Goal: Transaction & Acquisition: Book appointment/travel/reservation

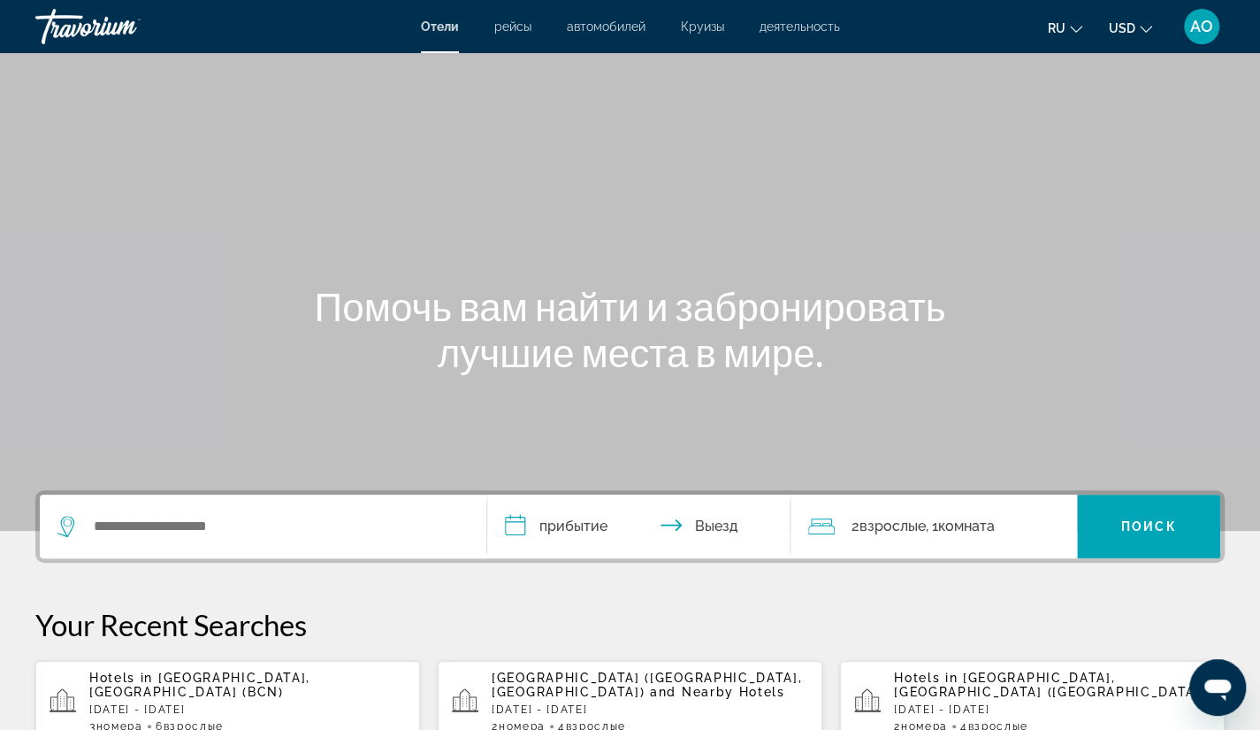
click at [193, 679] on span "[GEOGRAPHIC_DATA], [GEOGRAPHIC_DATA] (BCN)" at bounding box center [199, 684] width 221 height 28
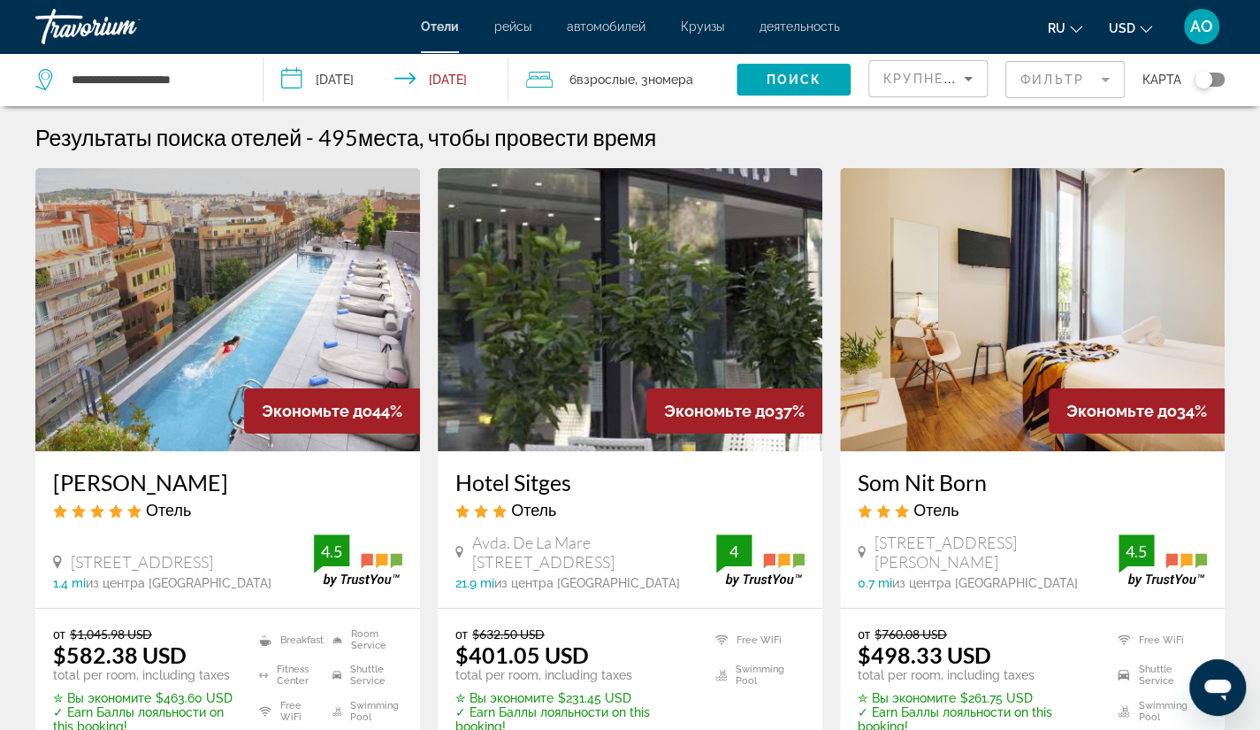
click at [929, 72] on span "Крупнейшие сбережения" at bounding box center [990, 79] width 215 height 14
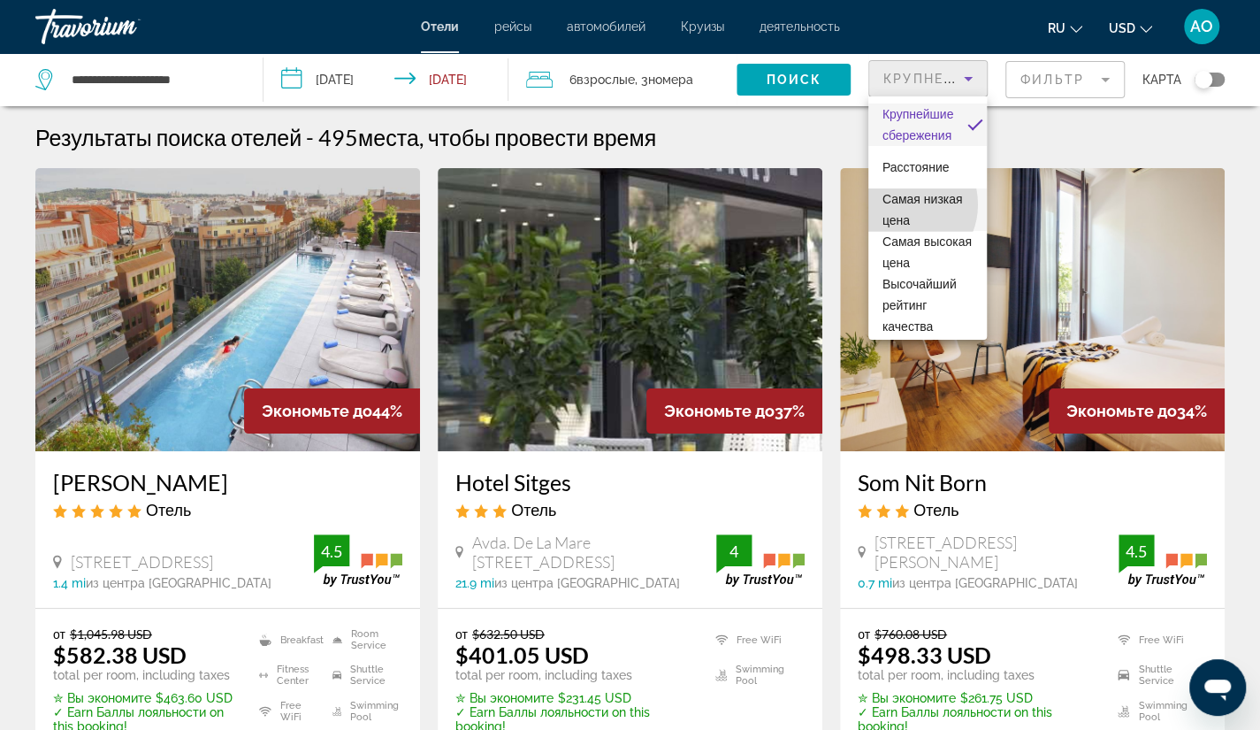
click at [902, 204] on span "Самая низкая цена" at bounding box center [923, 209] width 80 height 35
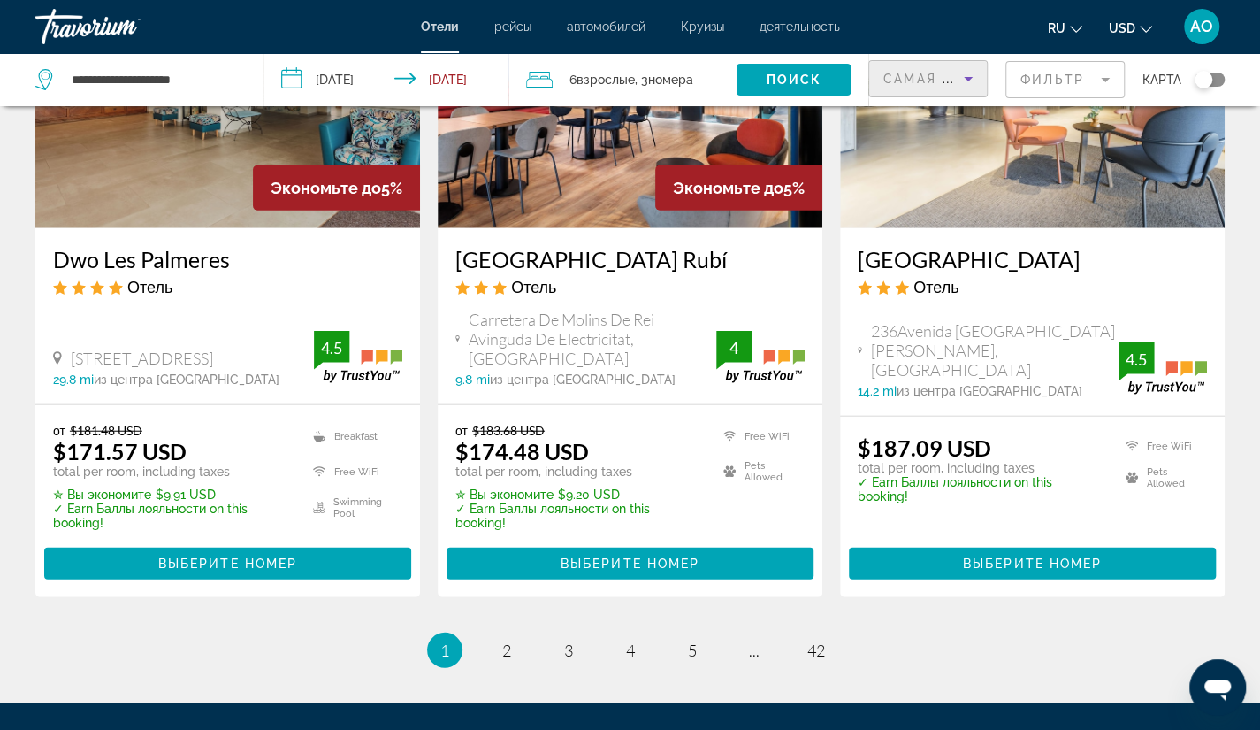
scroll to position [2275, 0]
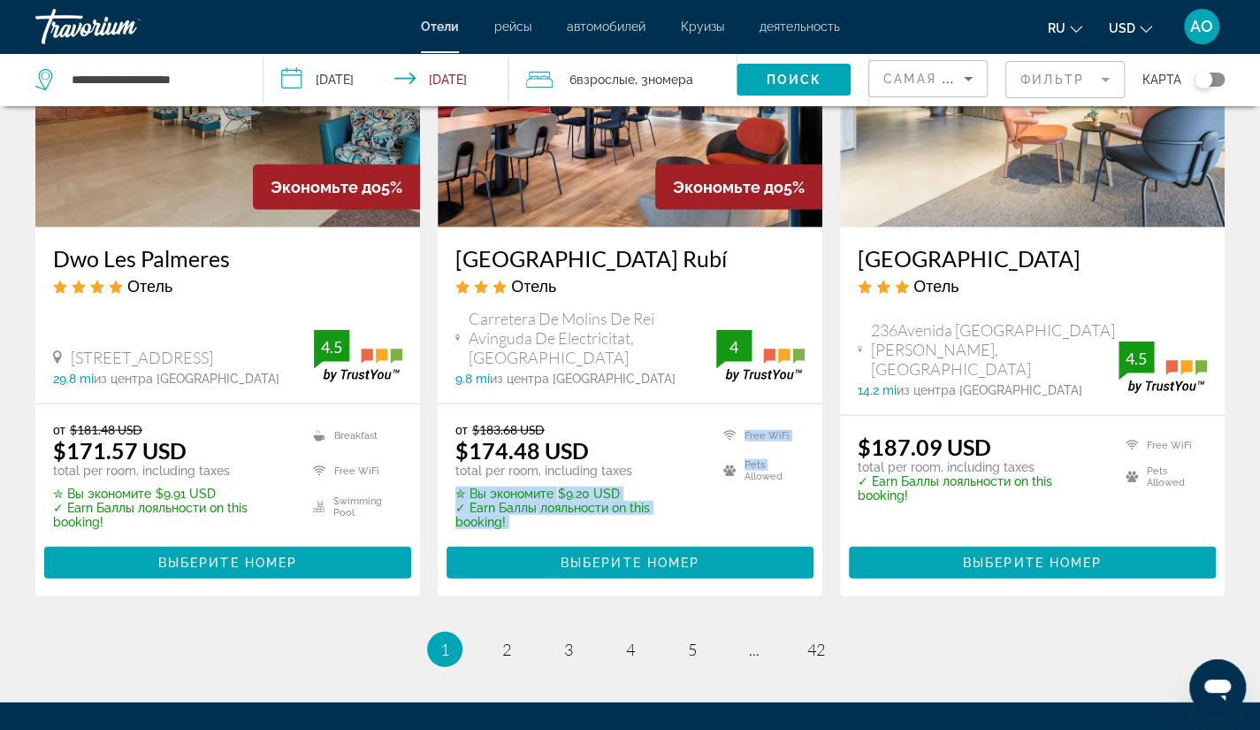
drag, startPoint x: 721, startPoint y: 425, endPoint x: 689, endPoint y: 394, distance: 44.4
click at [689, 422] on div "от $183.68 USD $174.48 USD total per room, including taxes ✮ Вы экономите $9.20…" at bounding box center [629, 475] width 349 height 107
click at [662, 422] on p "от $183.68 USD" at bounding box center [578, 429] width 246 height 15
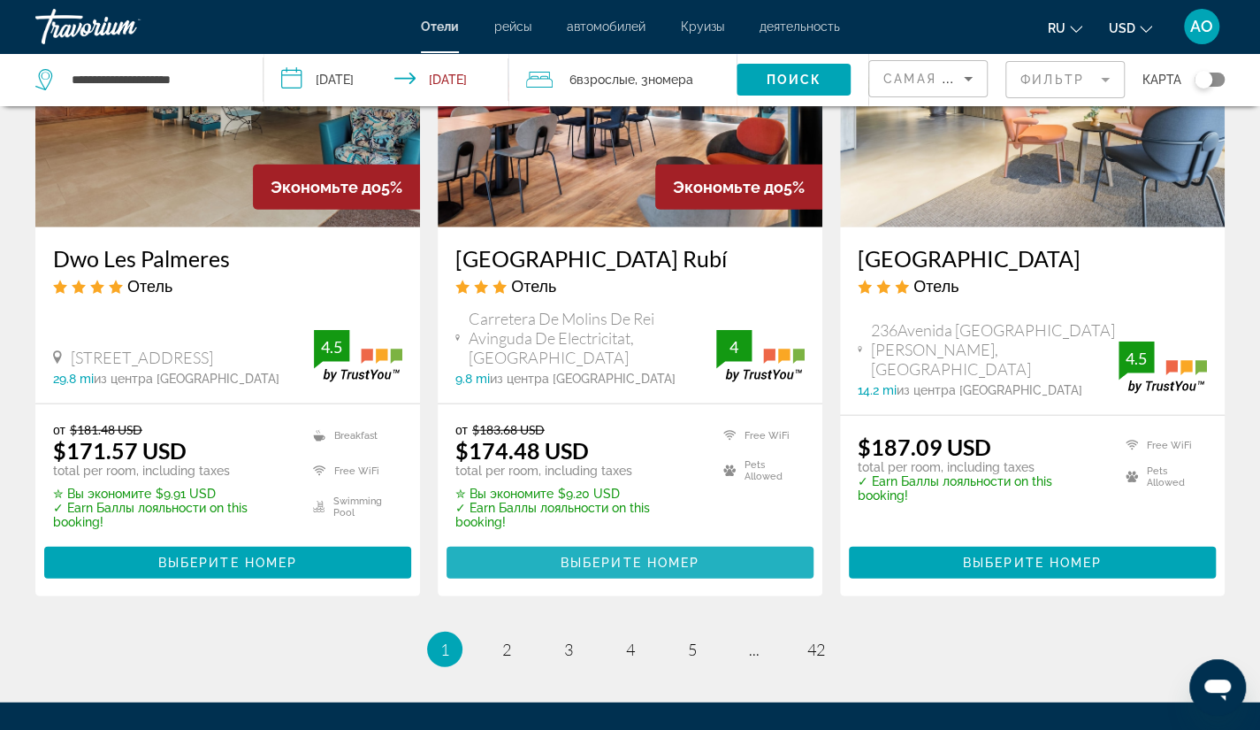
click at [608, 555] on span "Выберите номер" at bounding box center [630, 562] width 139 height 14
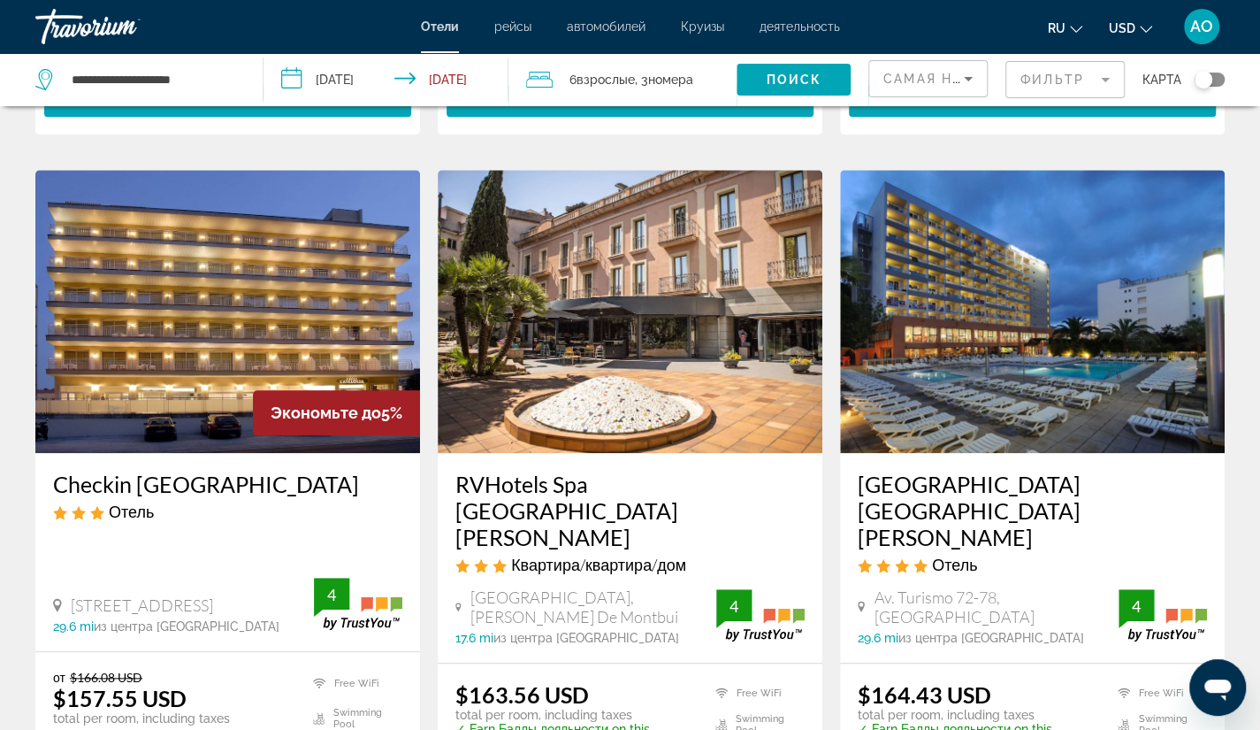
click at [403, 539] on div "Checkin [GEOGRAPHIC_DATA] Отель [GEOGRAPHIC_DATA], [GEOGRAPHIC_DATA] 29.6 mi из…" at bounding box center [227, 552] width 385 height 198
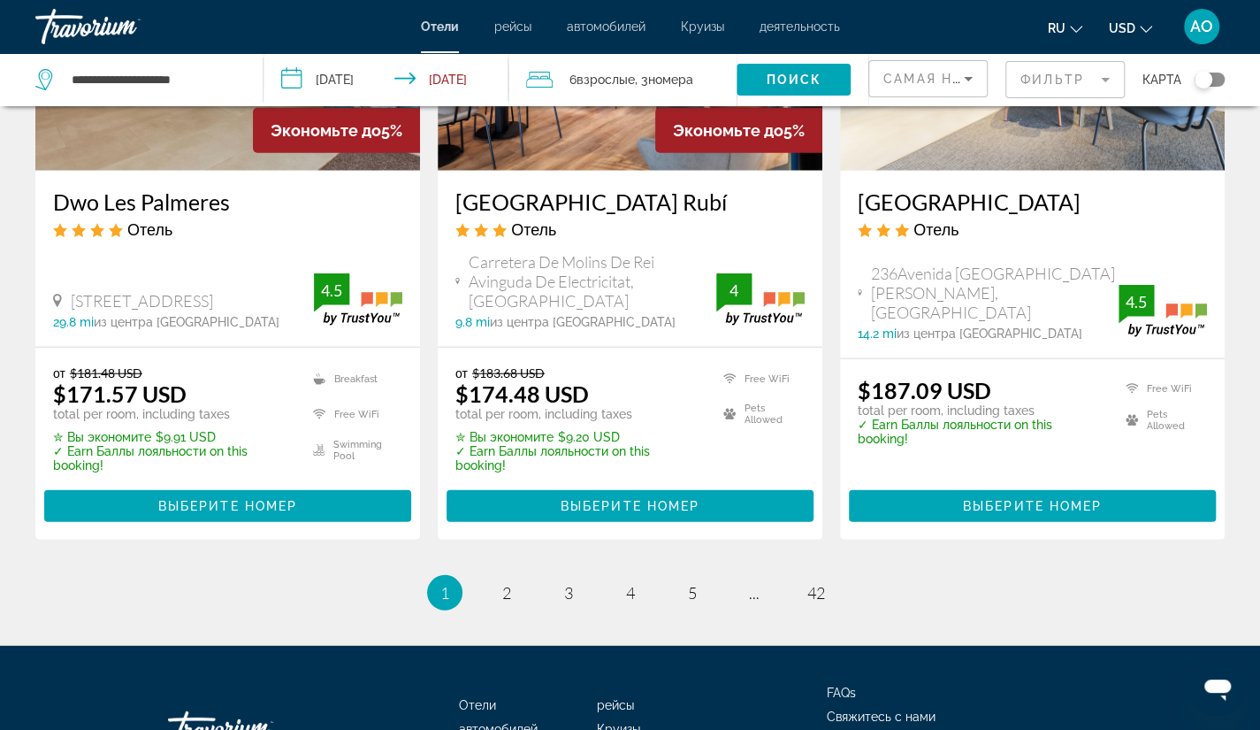
scroll to position [2334, 0]
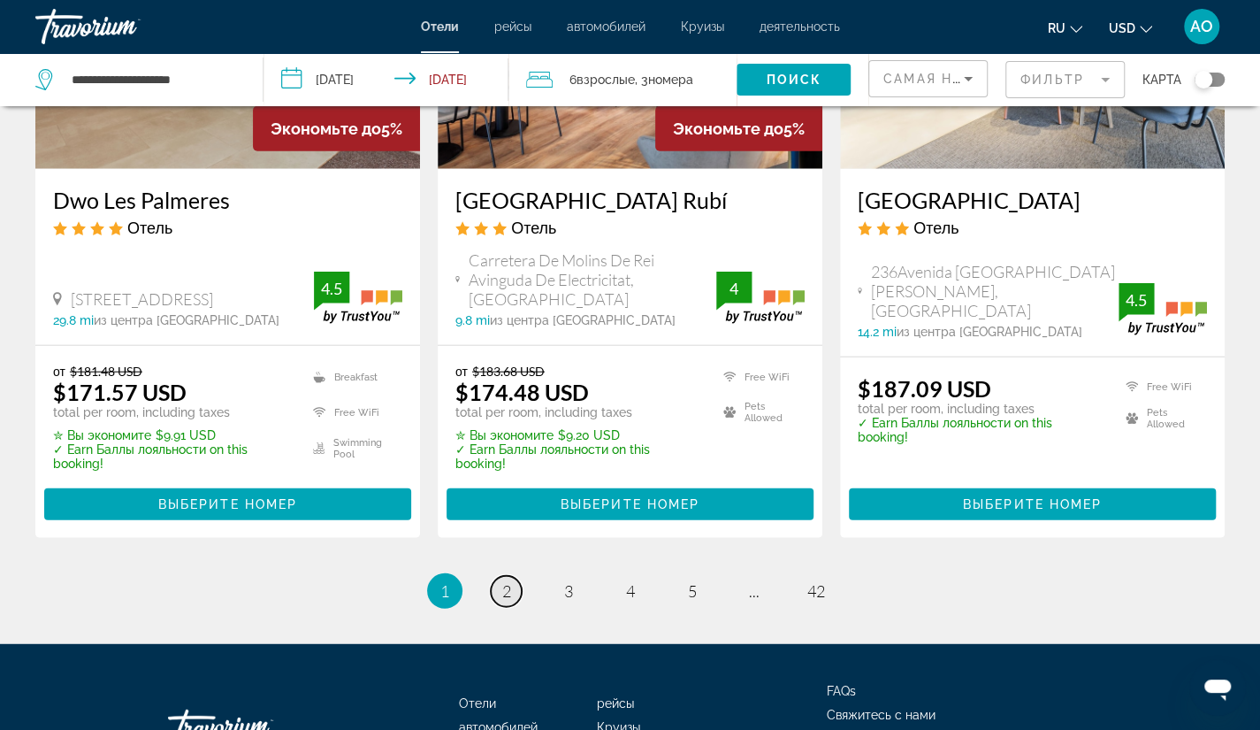
click at [504, 581] on span "2" at bounding box center [506, 590] width 9 height 19
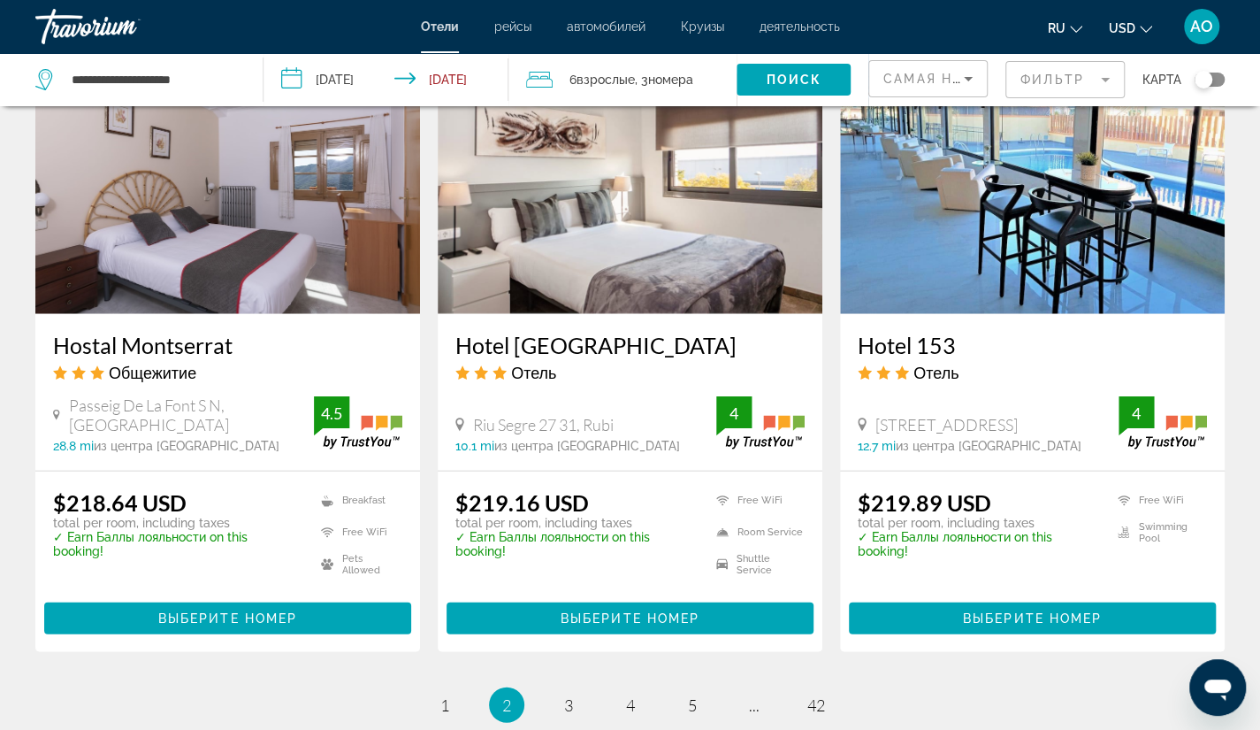
scroll to position [2206, 0]
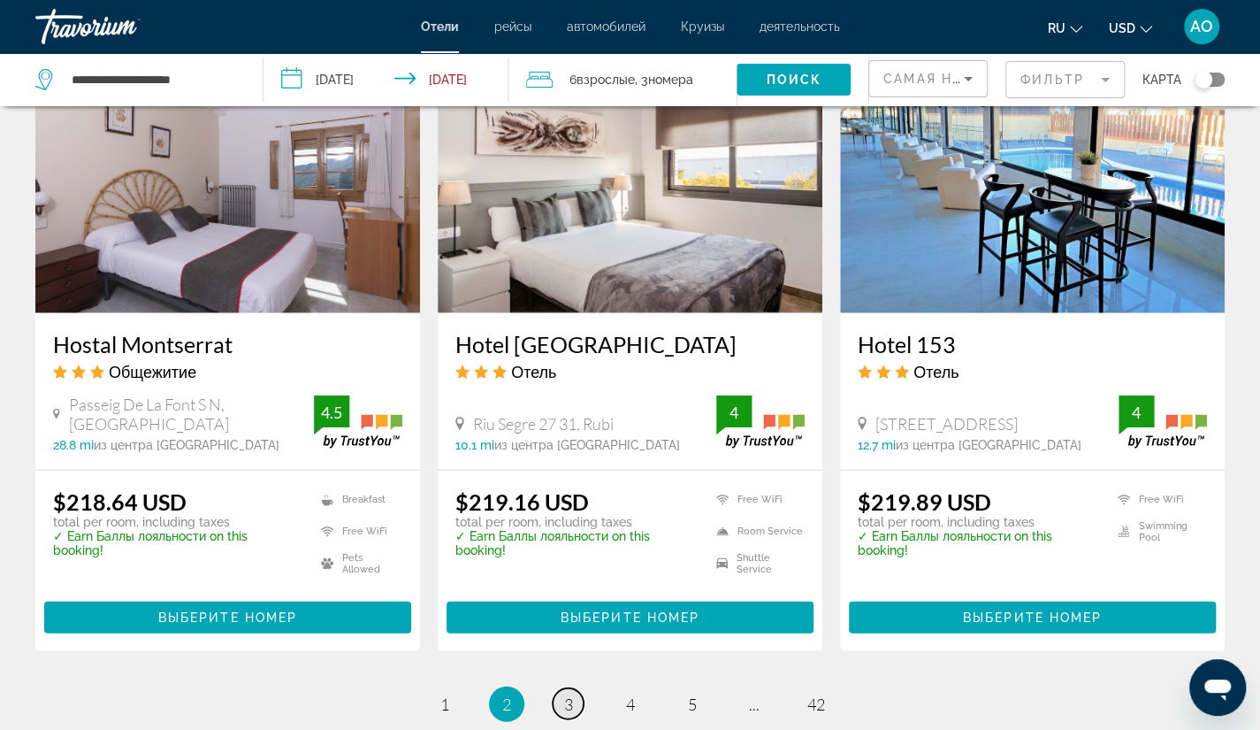
click at [568, 694] on span "3" at bounding box center [568, 703] width 9 height 19
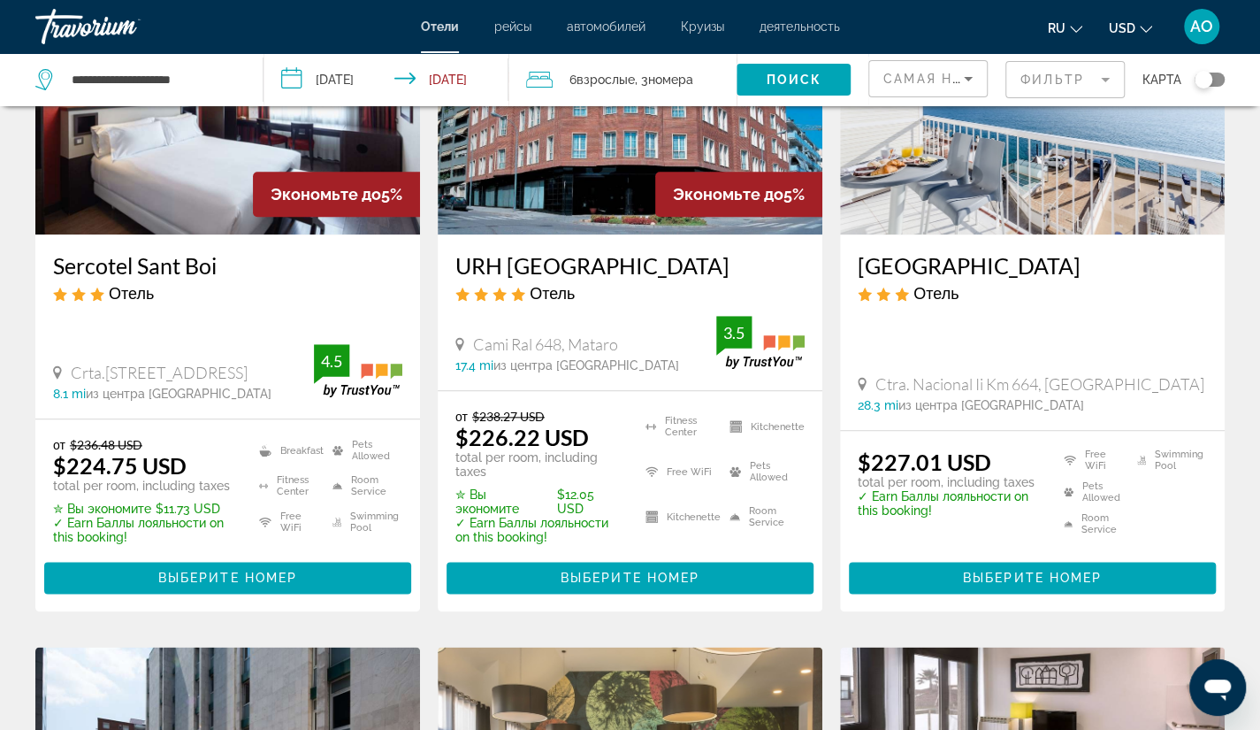
scroll to position [929, 0]
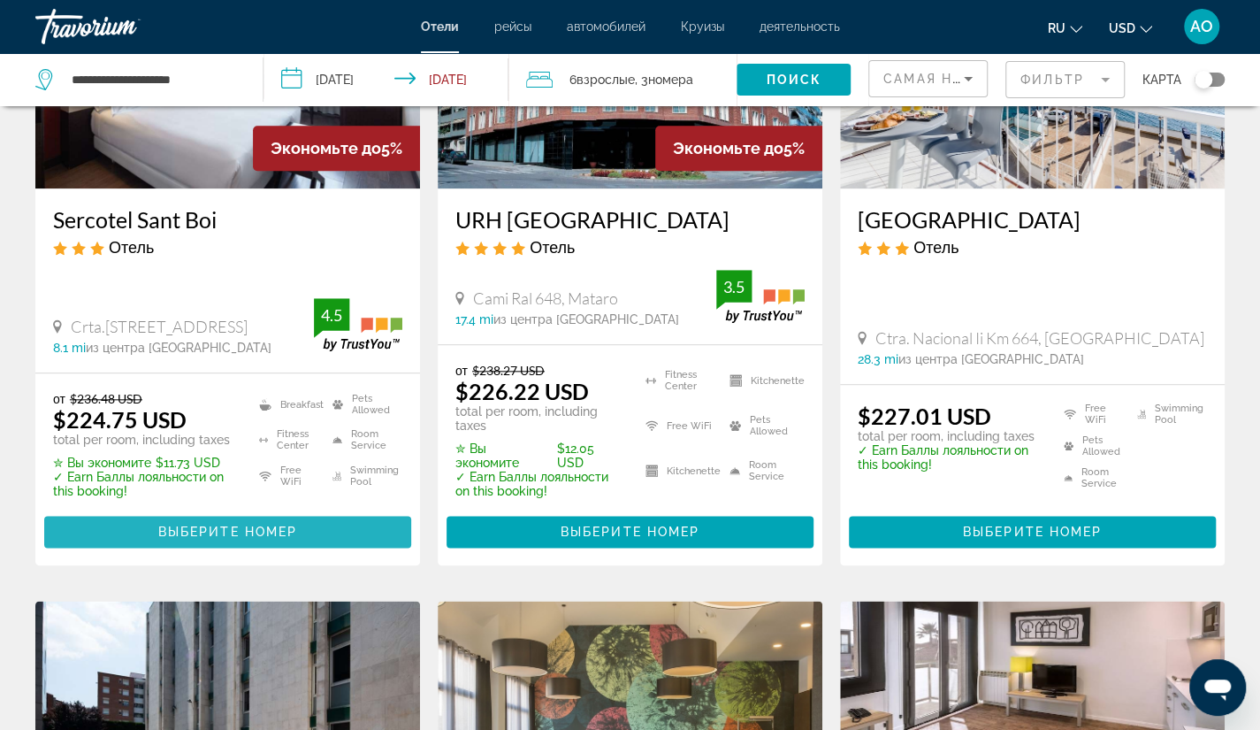
click at [222, 524] on span "Выберите номер" at bounding box center [227, 531] width 139 height 14
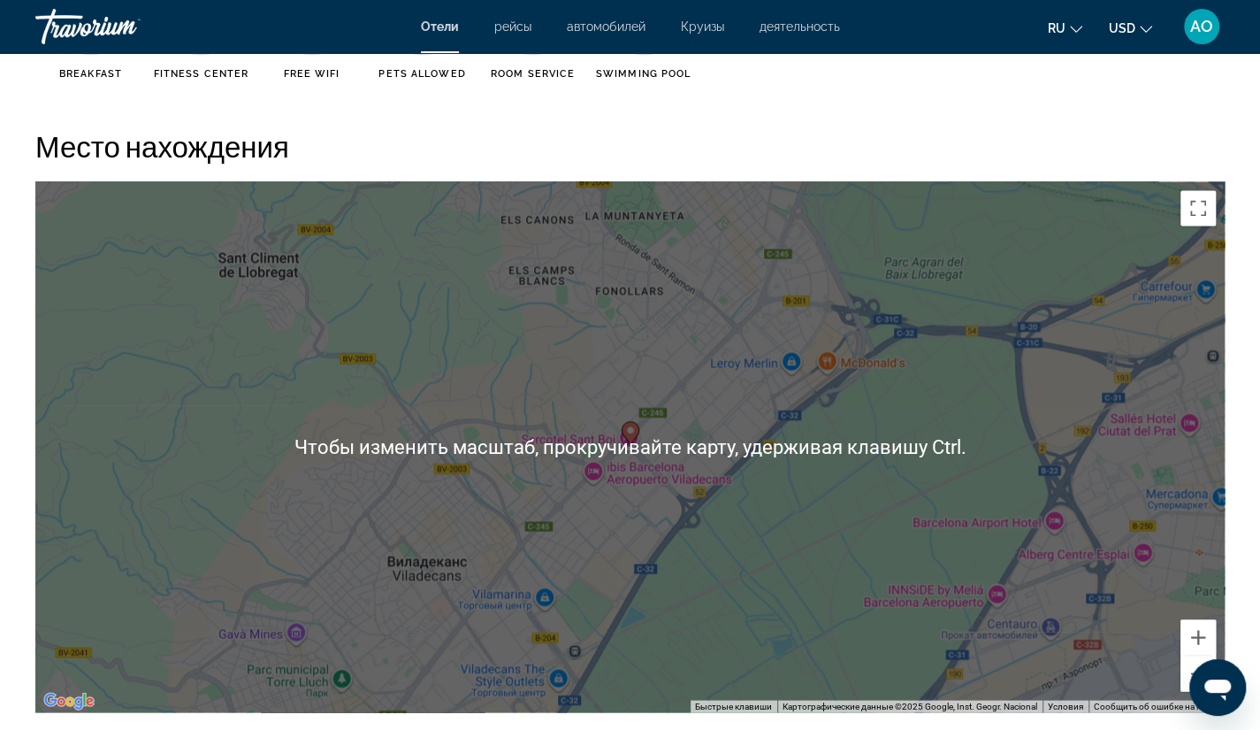
scroll to position [1599, 0]
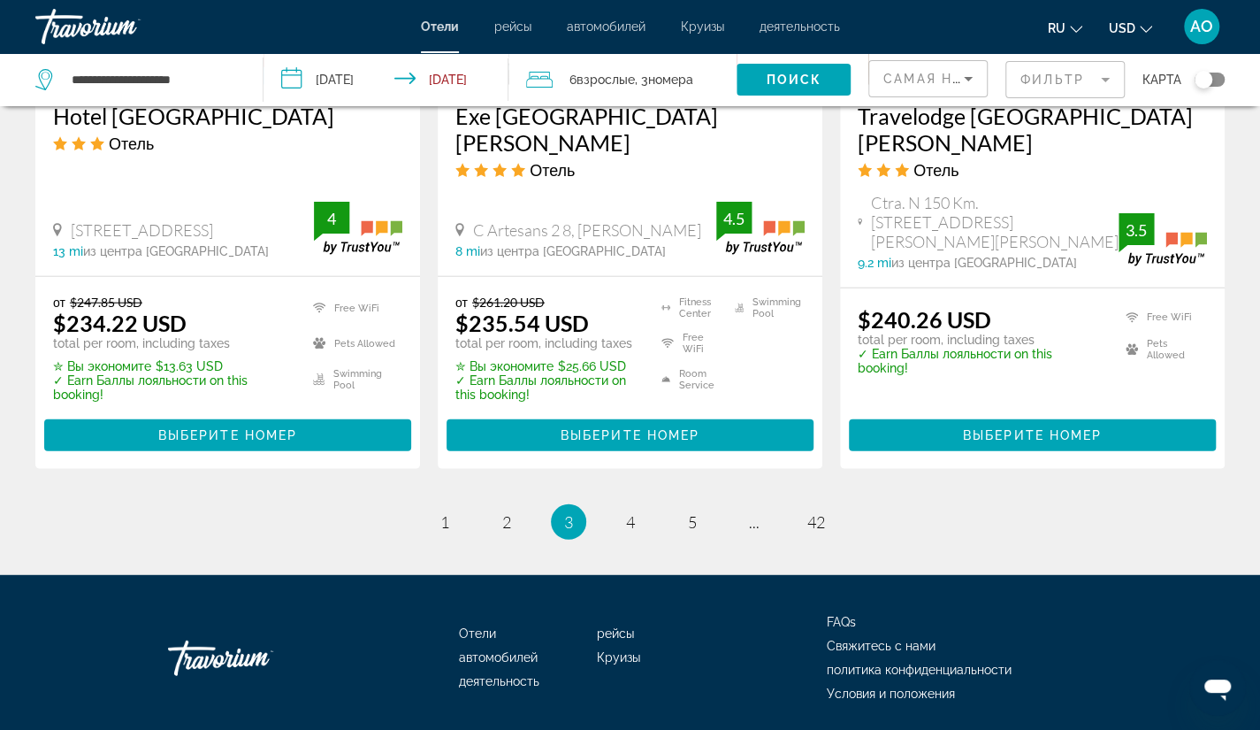
scroll to position [2422, 0]
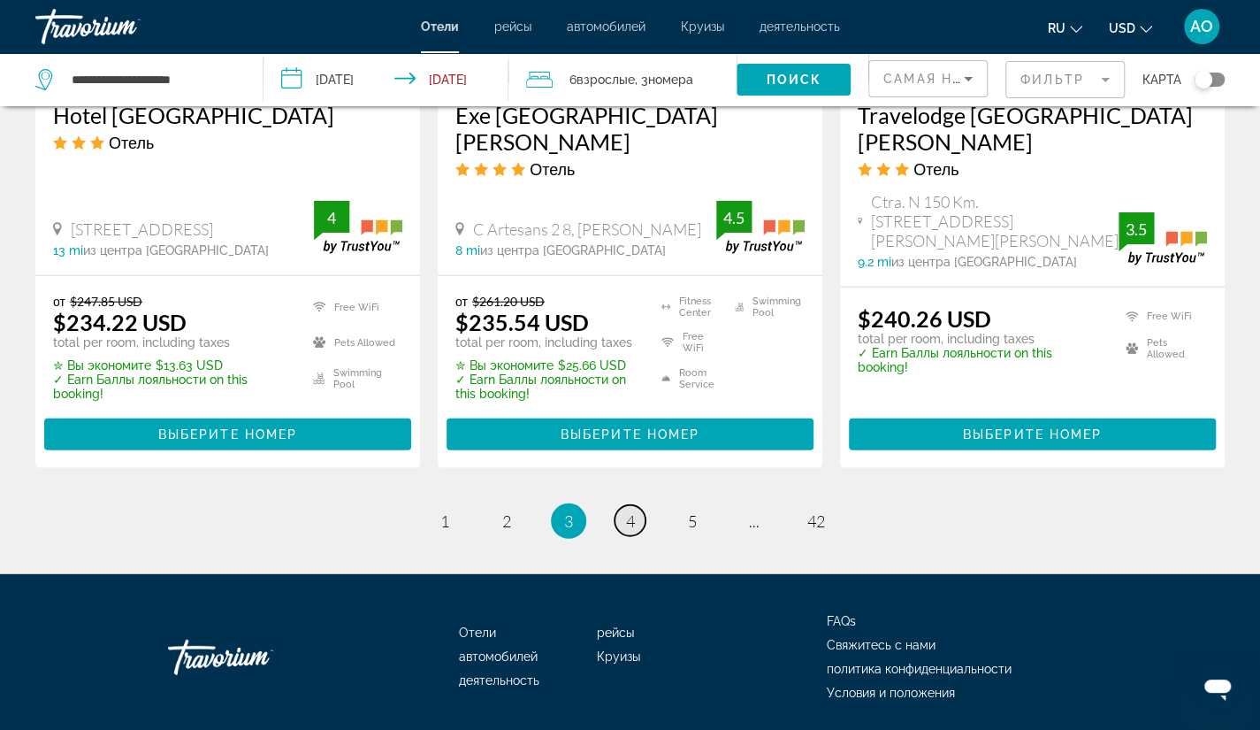
click at [633, 511] on span "4" at bounding box center [630, 520] width 9 height 19
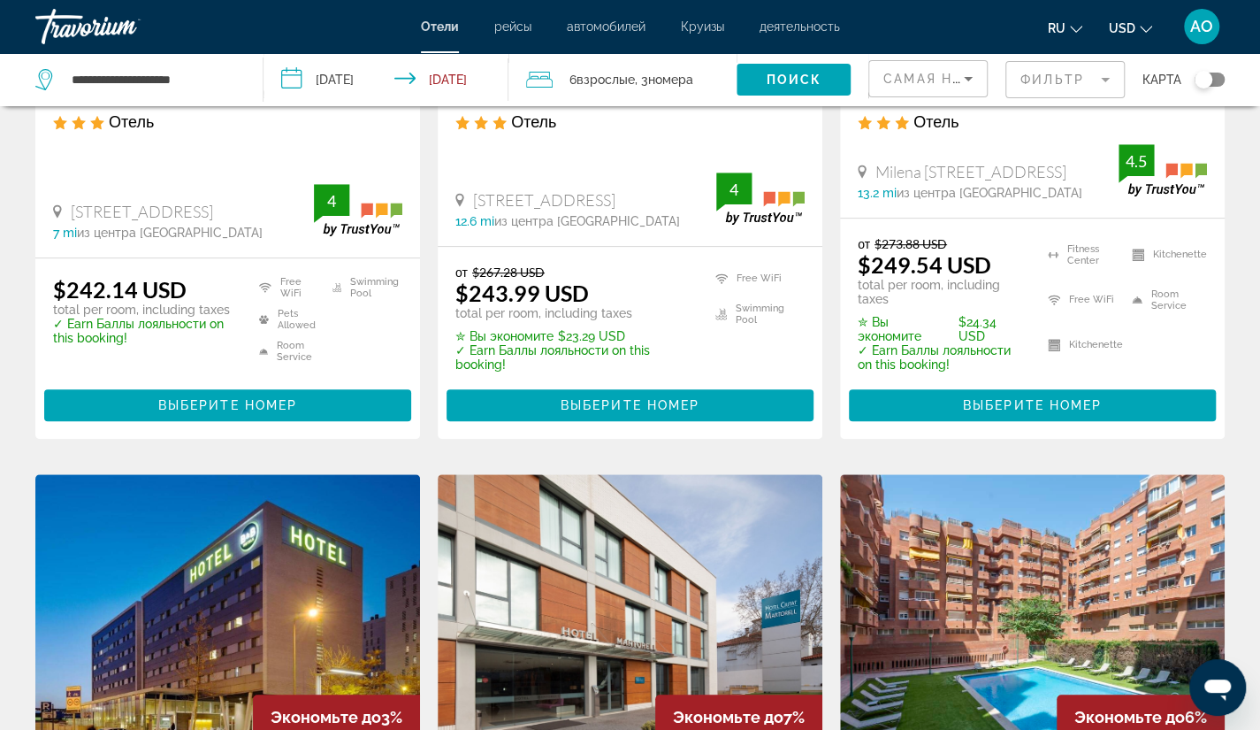
scroll to position [389, 0]
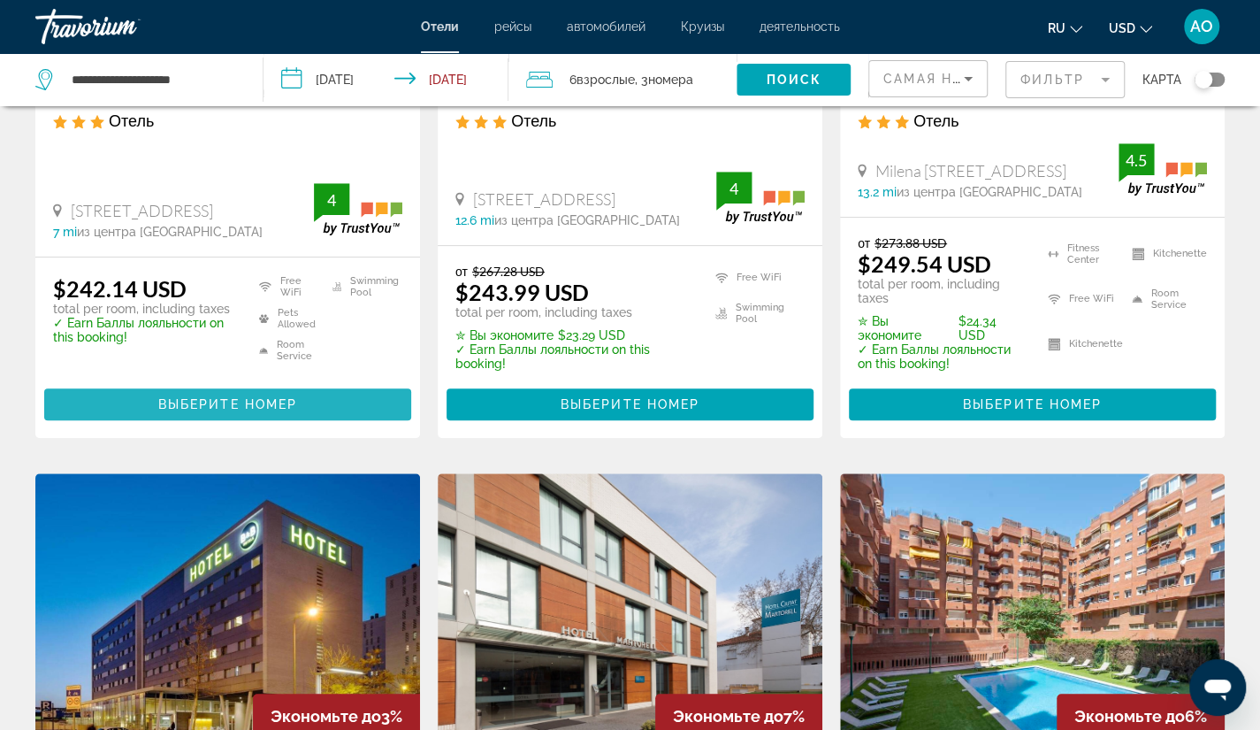
click at [229, 397] on span "Выберите номер" at bounding box center [227, 404] width 139 height 14
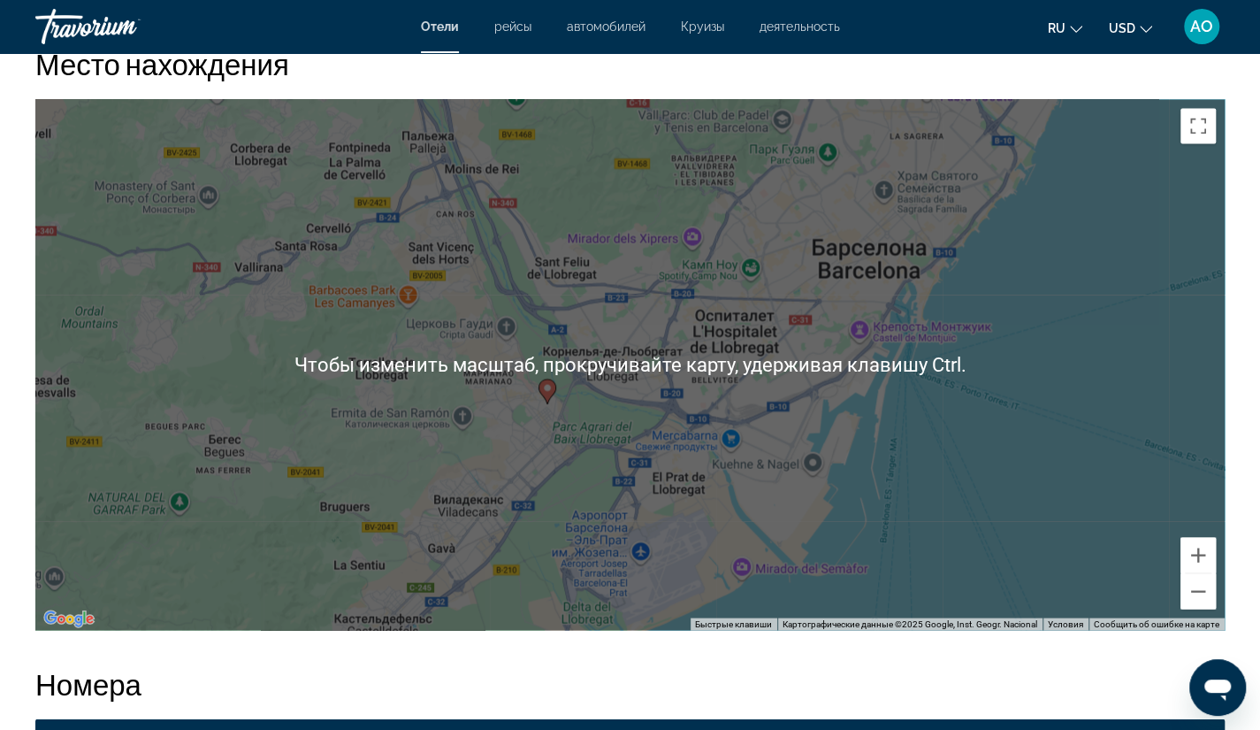
scroll to position [1610, 0]
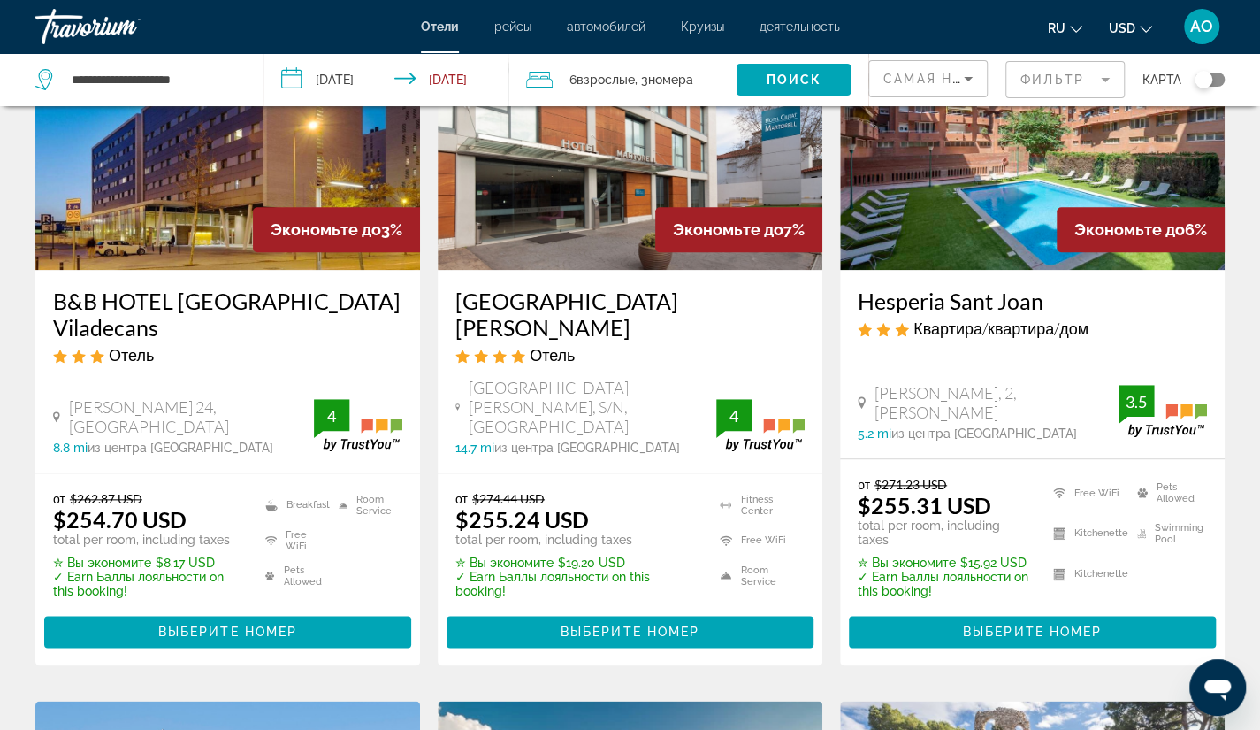
scroll to position [876, 0]
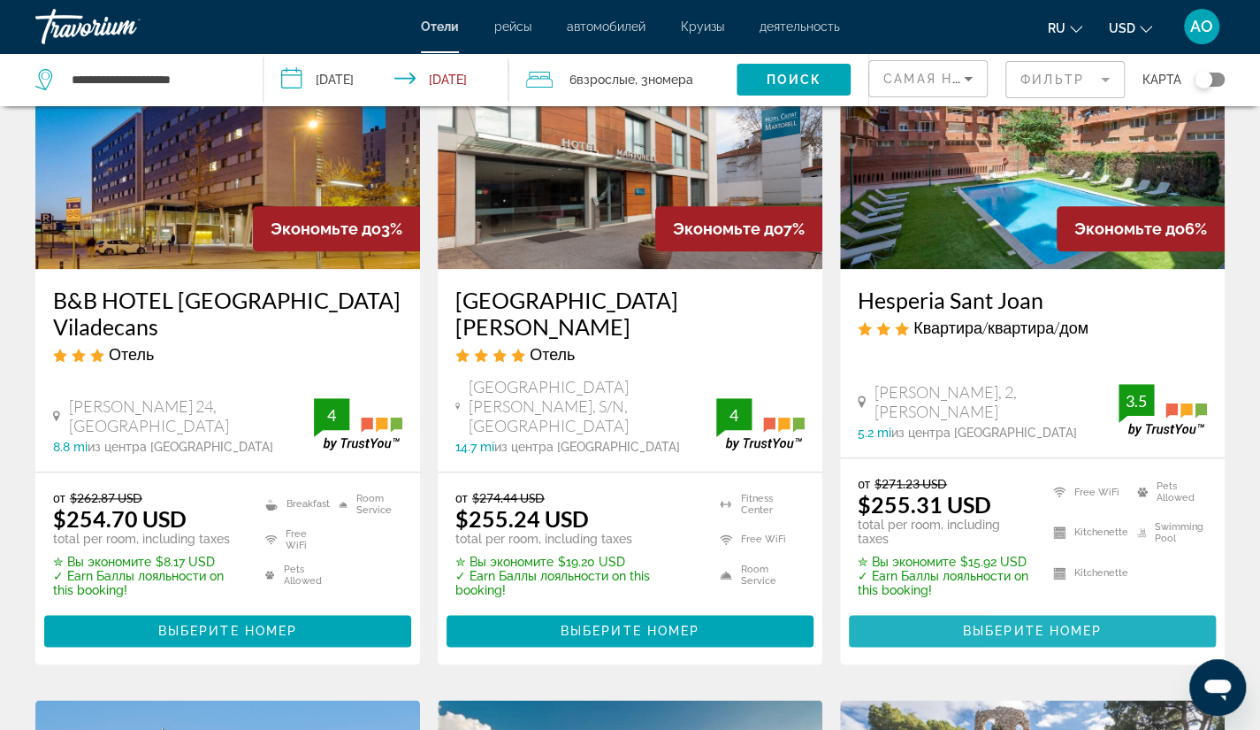
click at [989, 623] on span "Выберите номер" at bounding box center [1032, 630] width 139 height 14
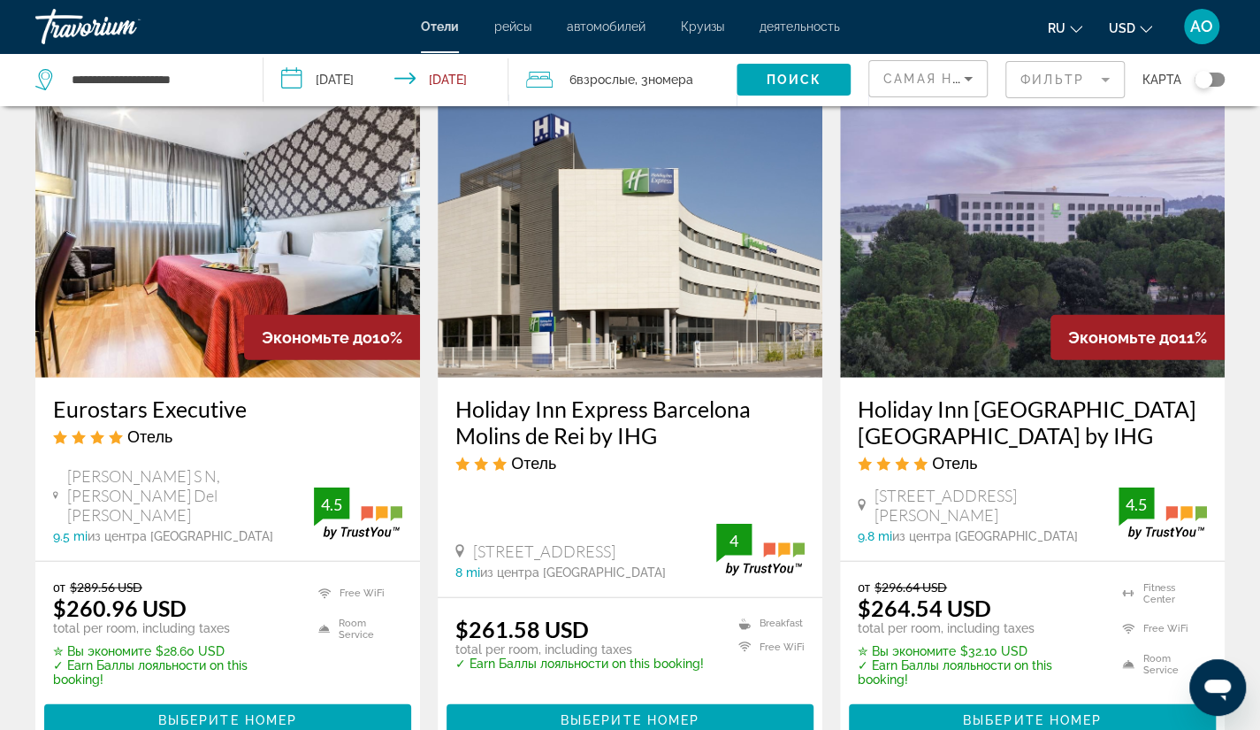
scroll to position [2189, 0]
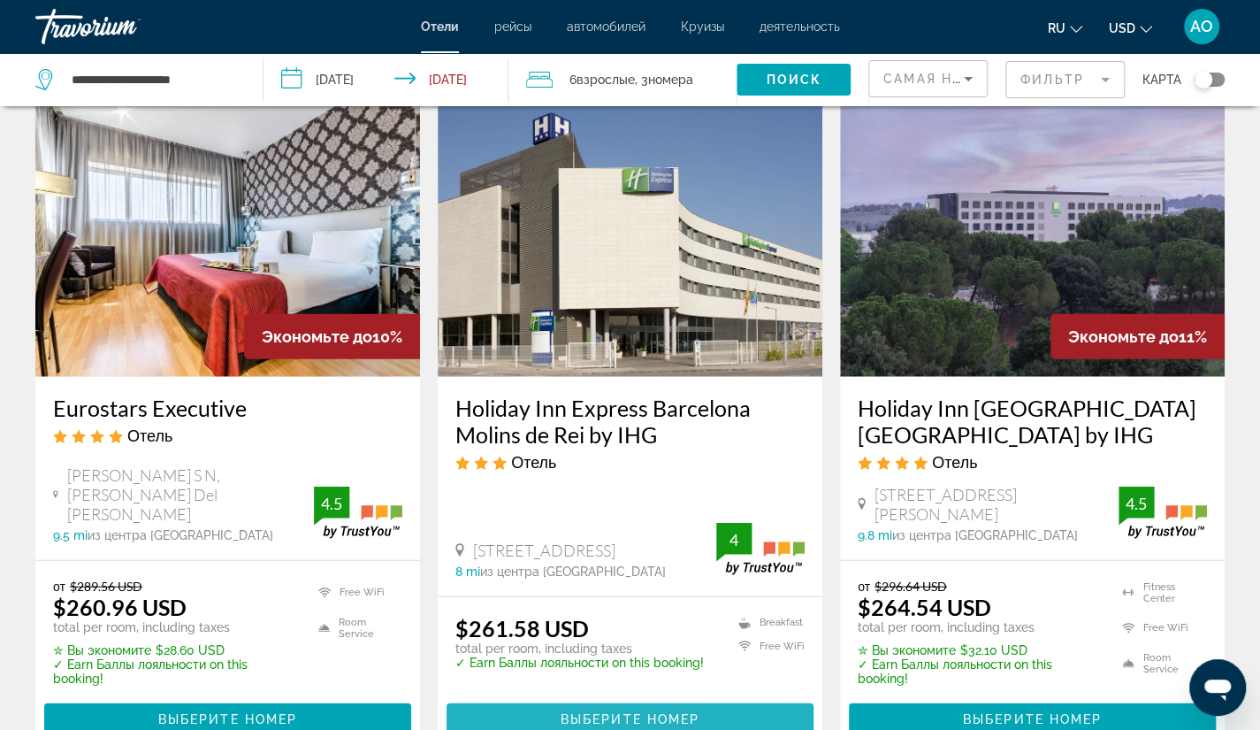
click at [616, 712] on span "Выберите номер" at bounding box center [630, 719] width 139 height 14
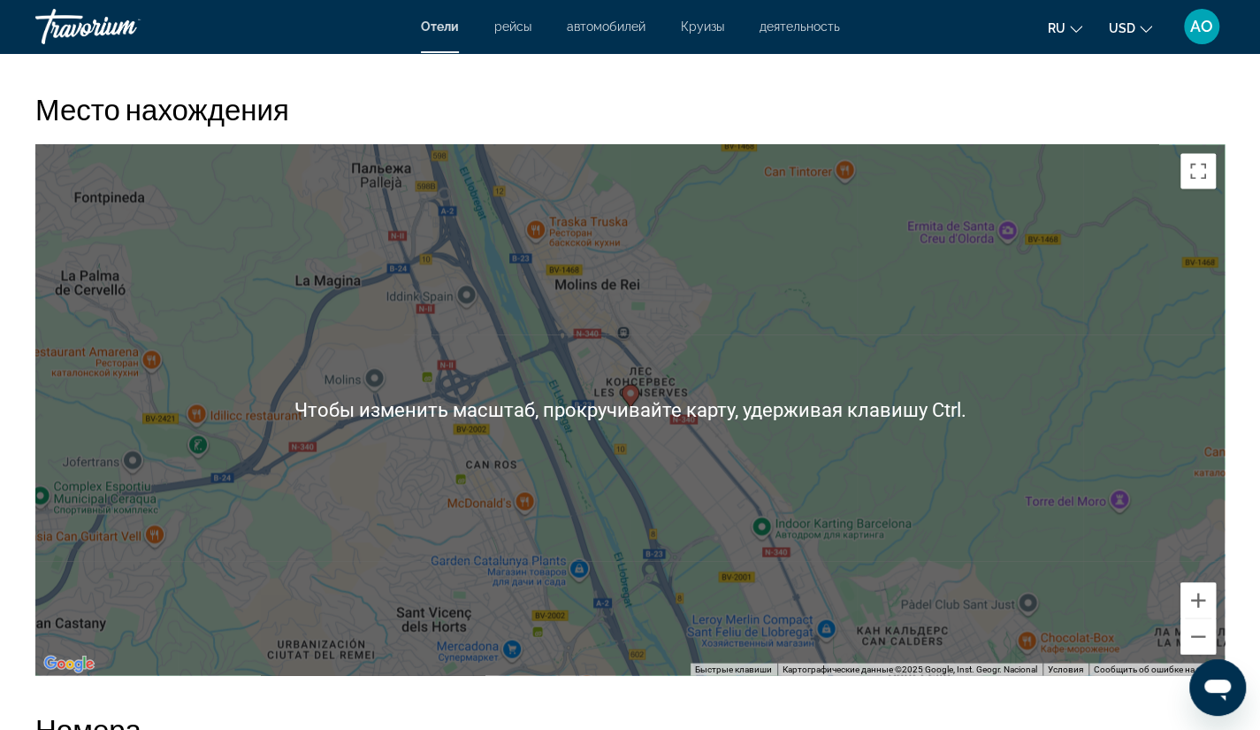
scroll to position [1664, 0]
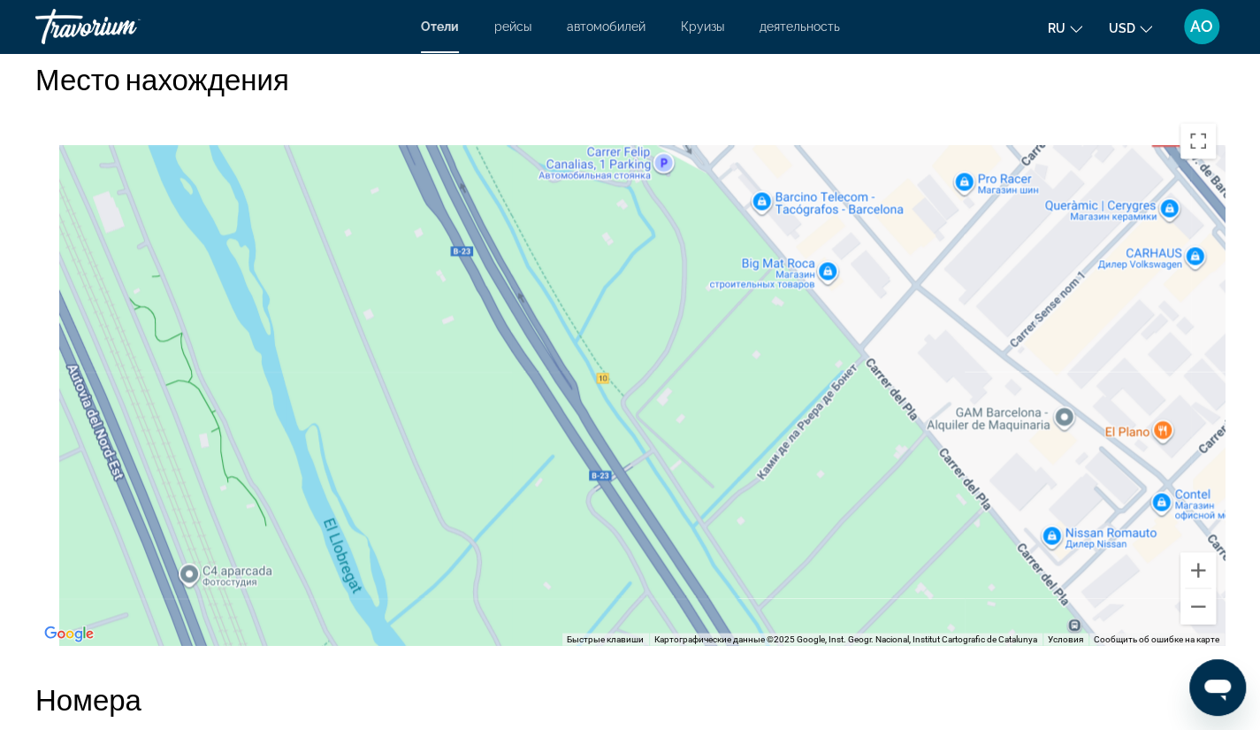
drag, startPoint x: 623, startPoint y: 470, endPoint x: 677, endPoint y: 771, distance: 306.4
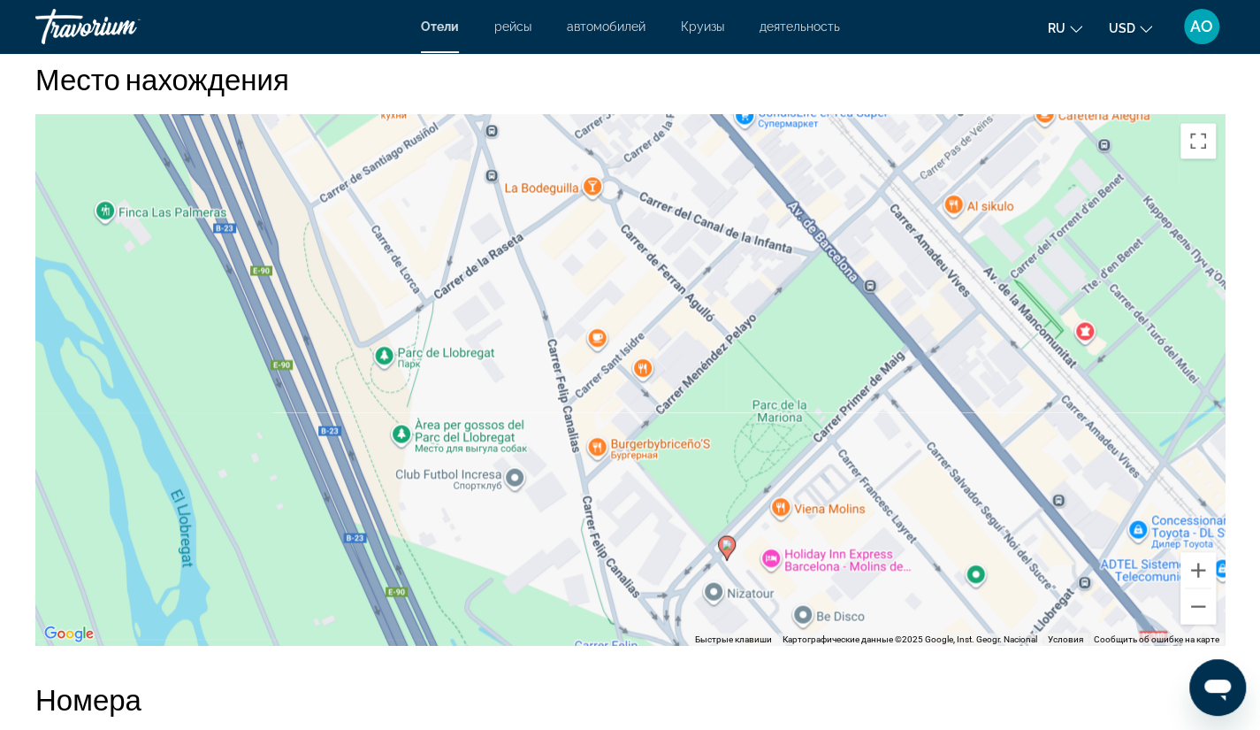
drag, startPoint x: 844, startPoint y: 261, endPoint x: 827, endPoint y: 771, distance: 510.6
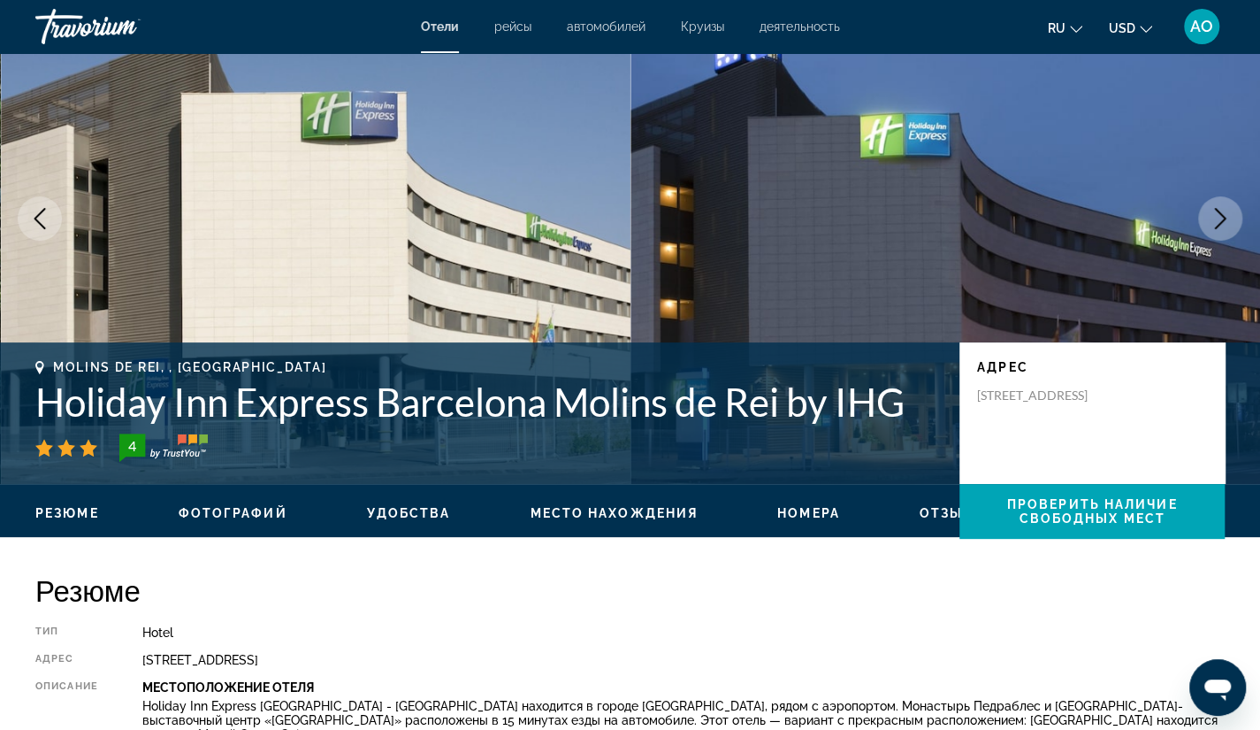
scroll to position [0, 0]
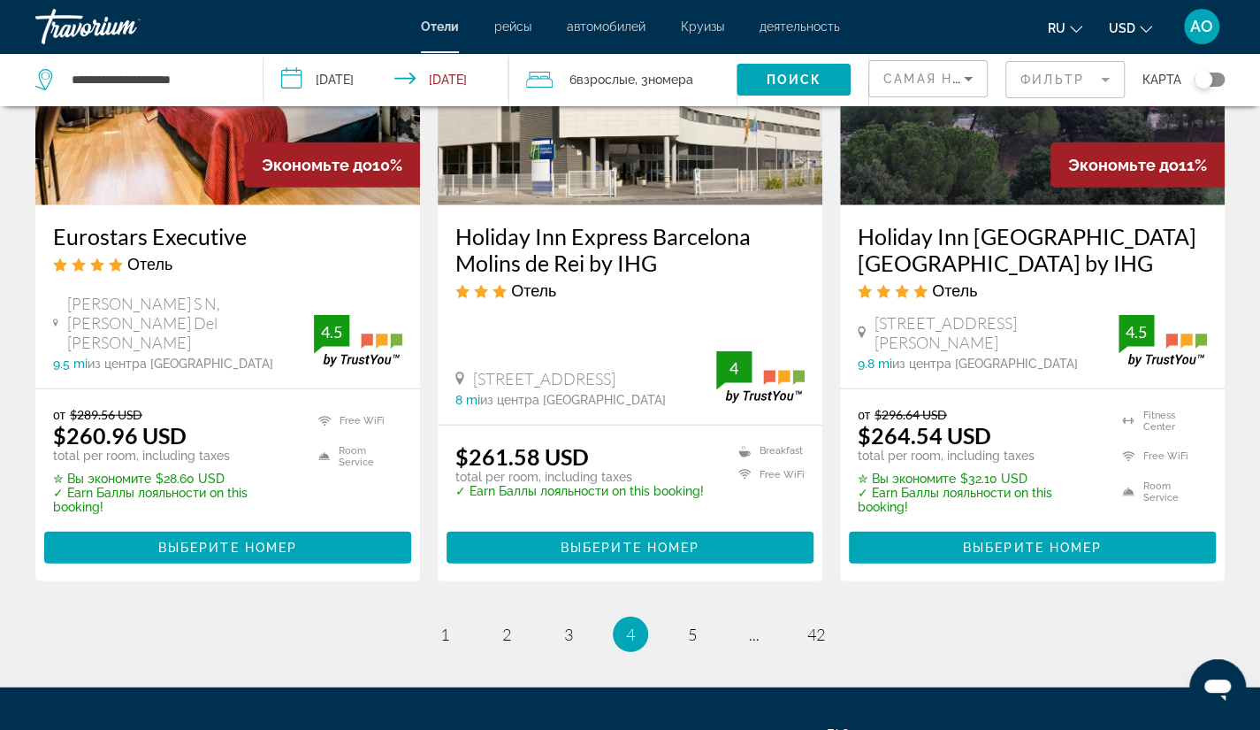
scroll to position [2362, 0]
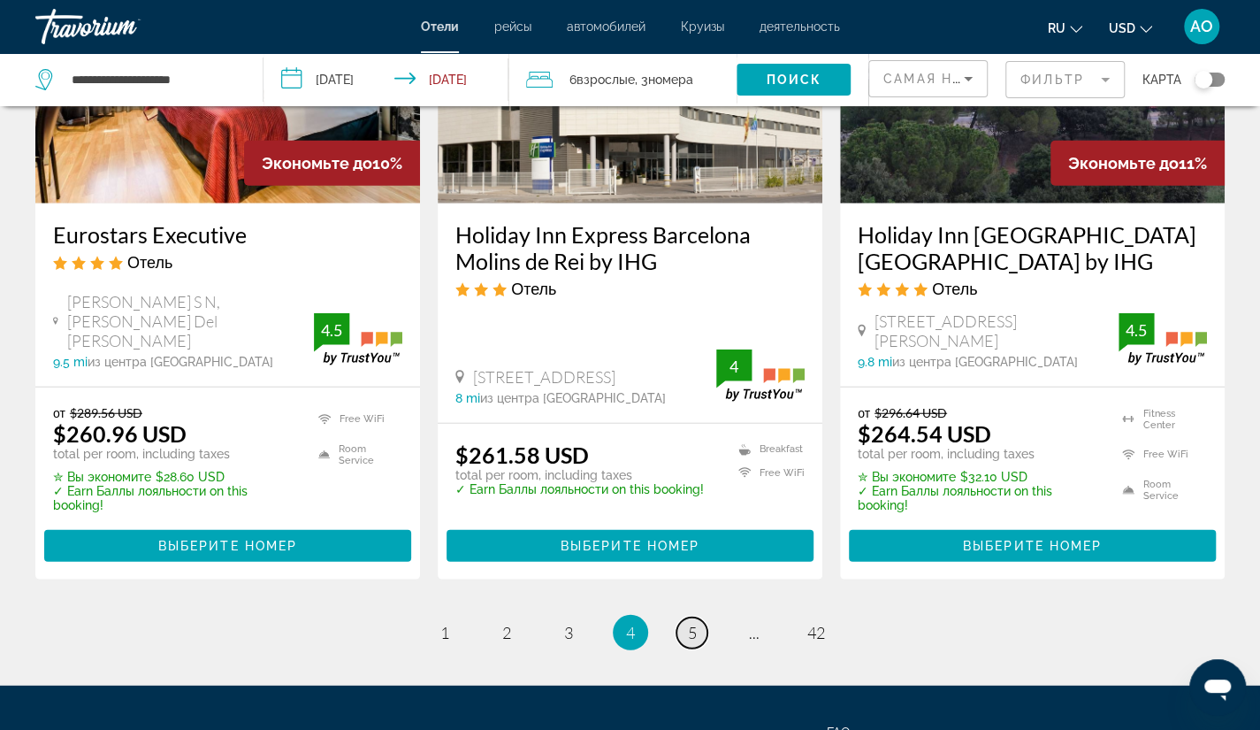
click at [692, 623] on span "5" at bounding box center [692, 632] width 9 height 19
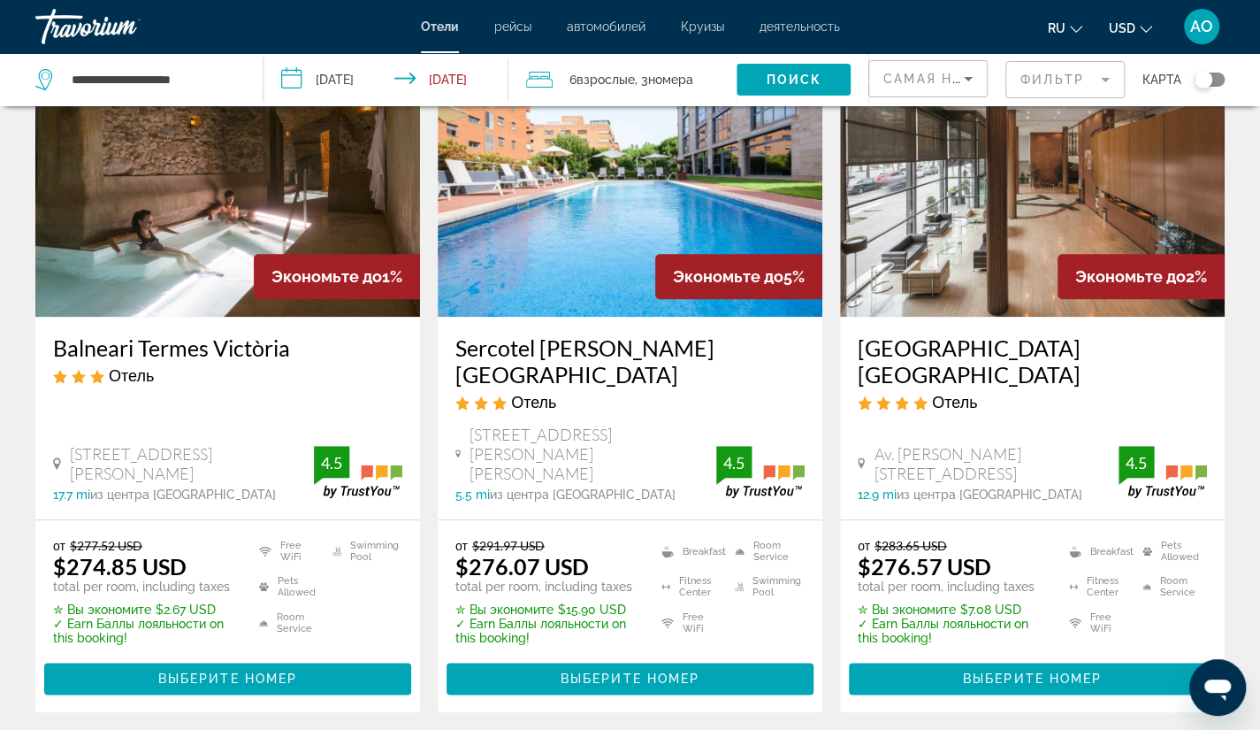
scroll to position [849, 0]
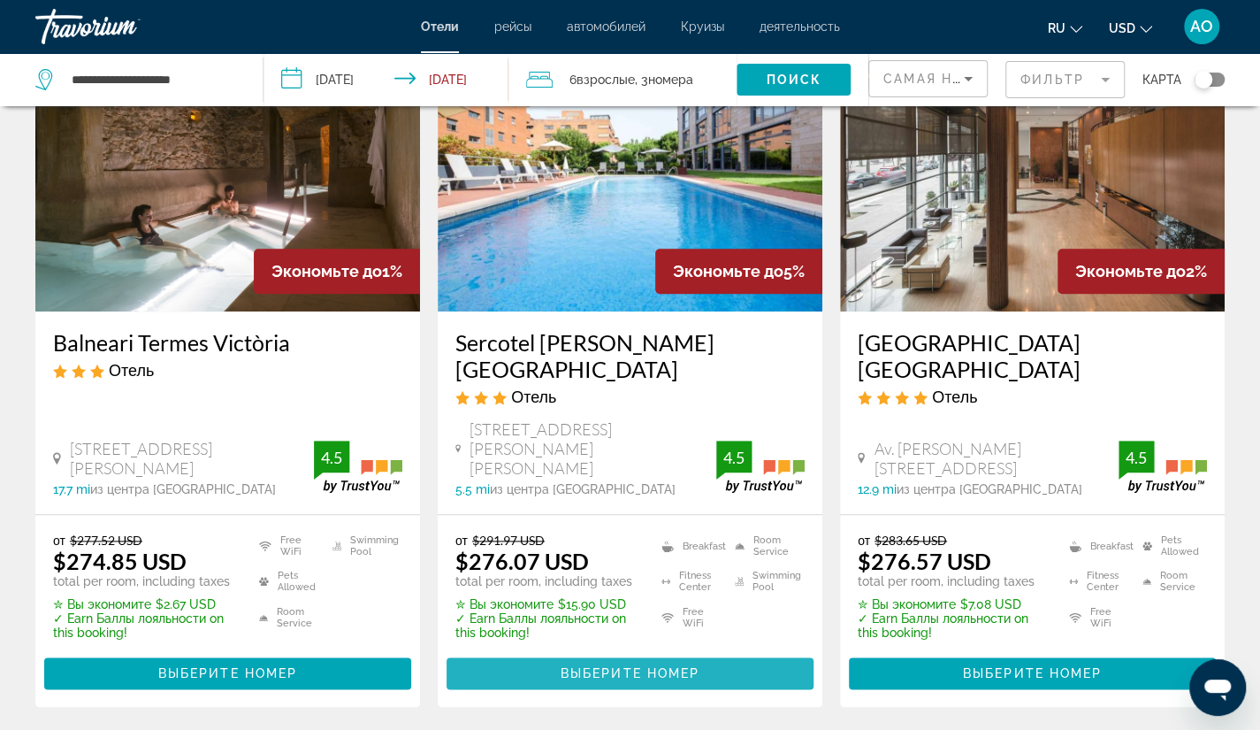
click at [633, 666] on span "Выберите номер" at bounding box center [630, 673] width 139 height 14
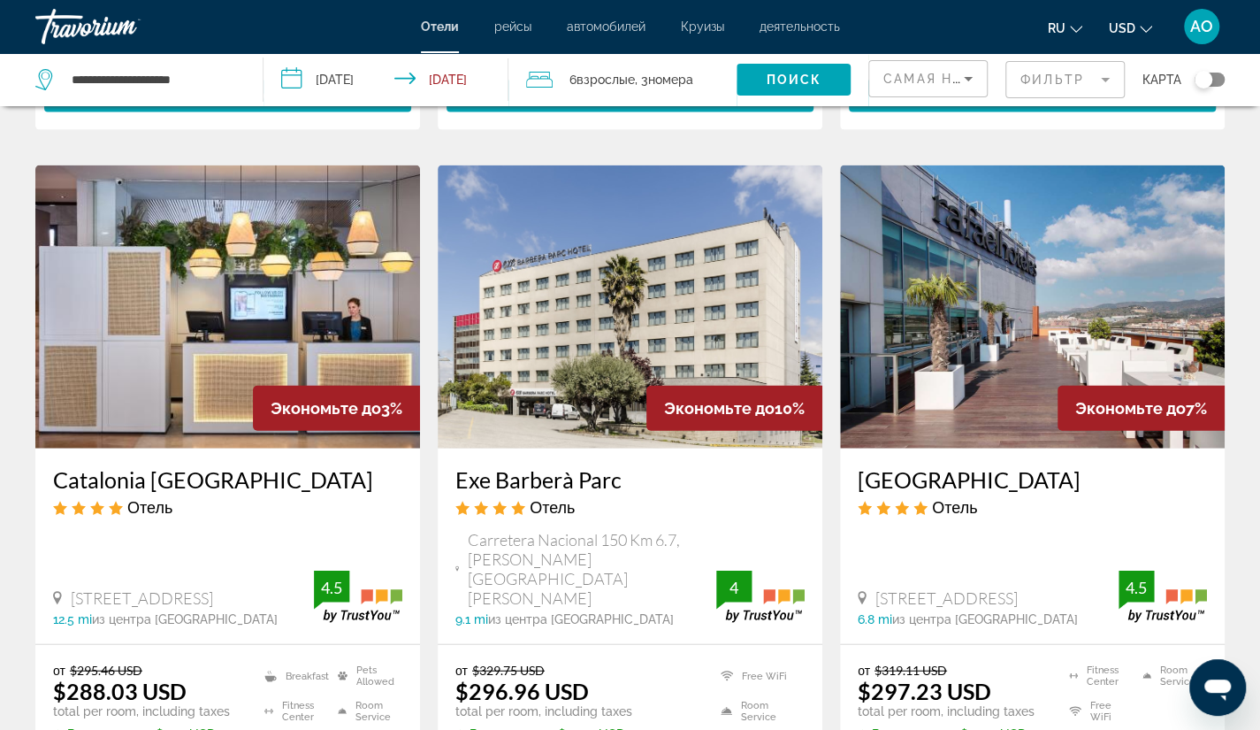
scroll to position [2407, 0]
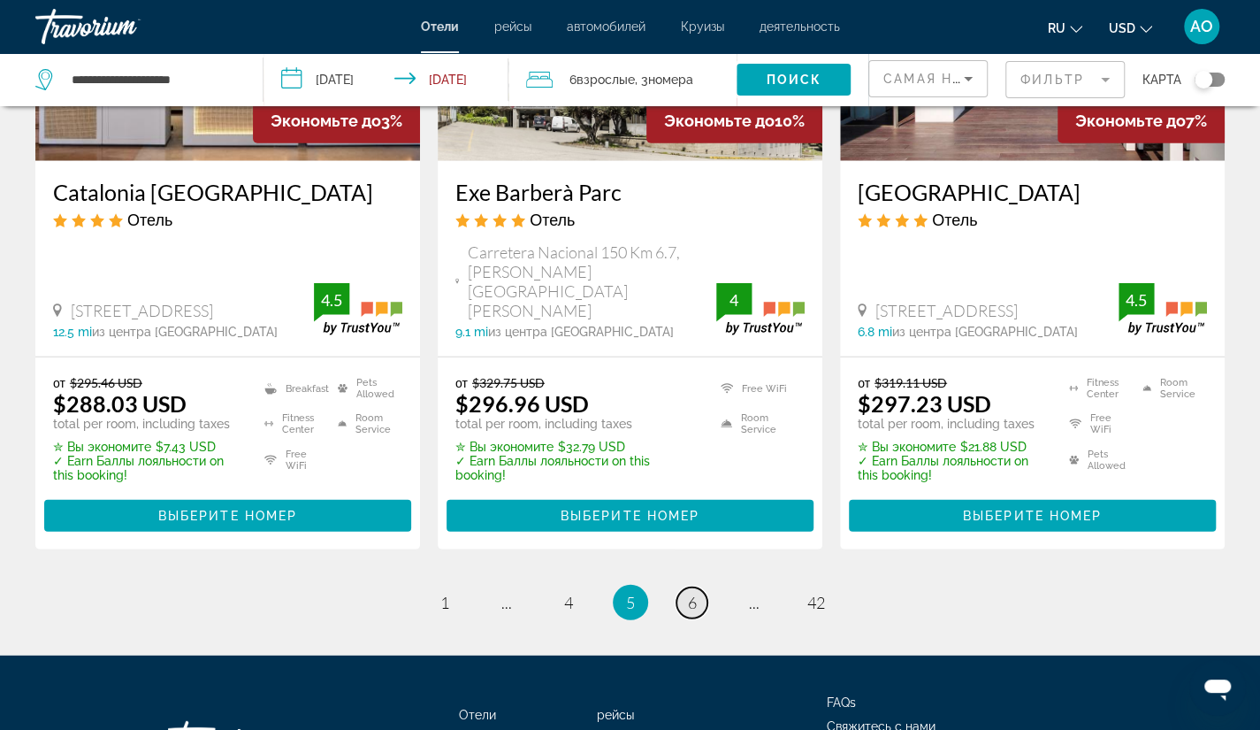
click at [693, 593] on span "6" at bounding box center [692, 602] width 9 height 19
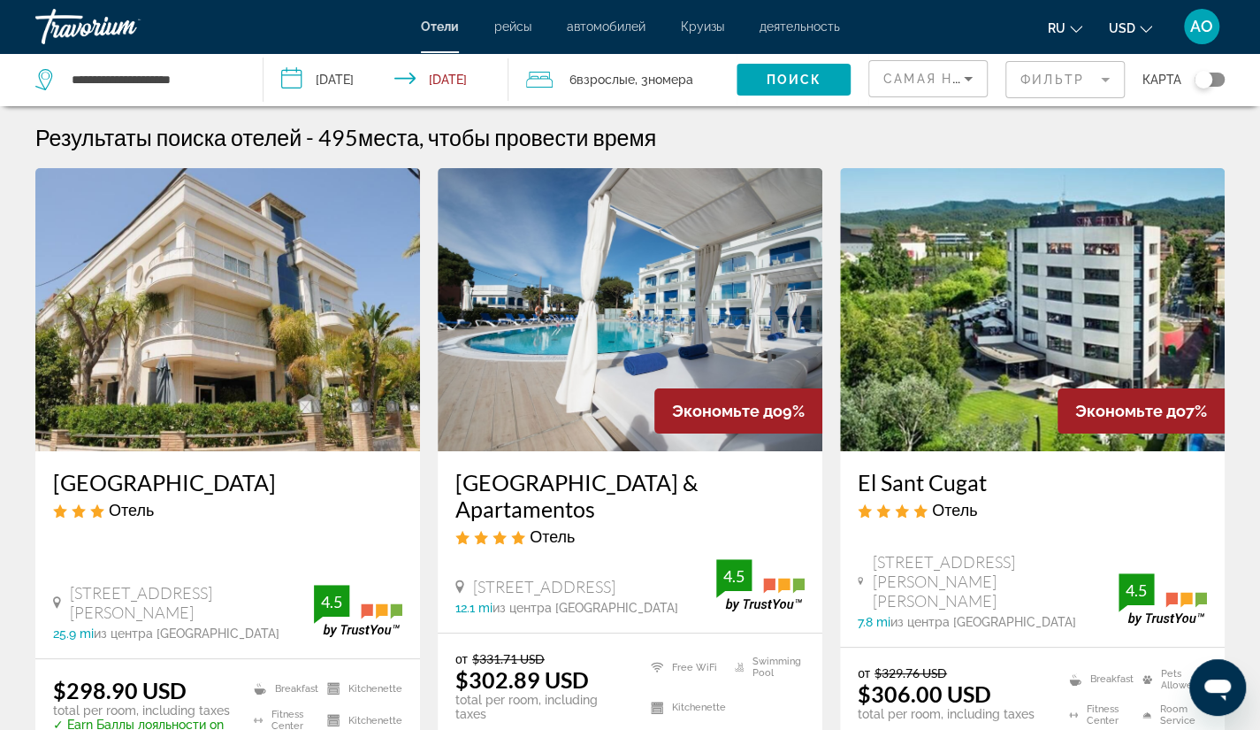
click at [614, 82] on span "Взрослые" at bounding box center [605, 80] width 58 height 14
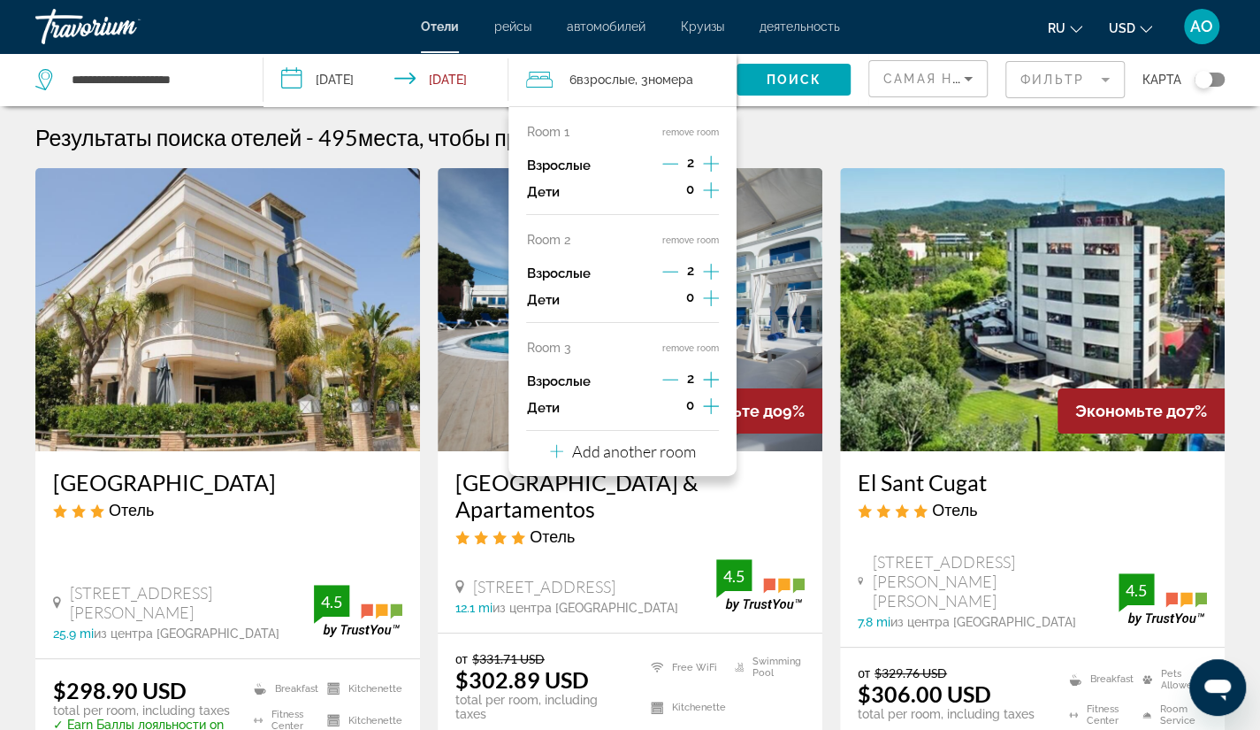
click at [711, 163] on icon "Increment adults" at bounding box center [711, 164] width 16 height 16
click at [708, 273] on icon "Increment adults" at bounding box center [711, 271] width 16 height 21
click at [672, 383] on icon "Decrement adults" at bounding box center [670, 379] width 16 height 16
click at [553, 348] on p "Room 3" at bounding box center [548, 347] width 44 height 14
click at [555, 450] on icon "Travelers: 7 adults, 0 children" at bounding box center [556, 451] width 13 height 13
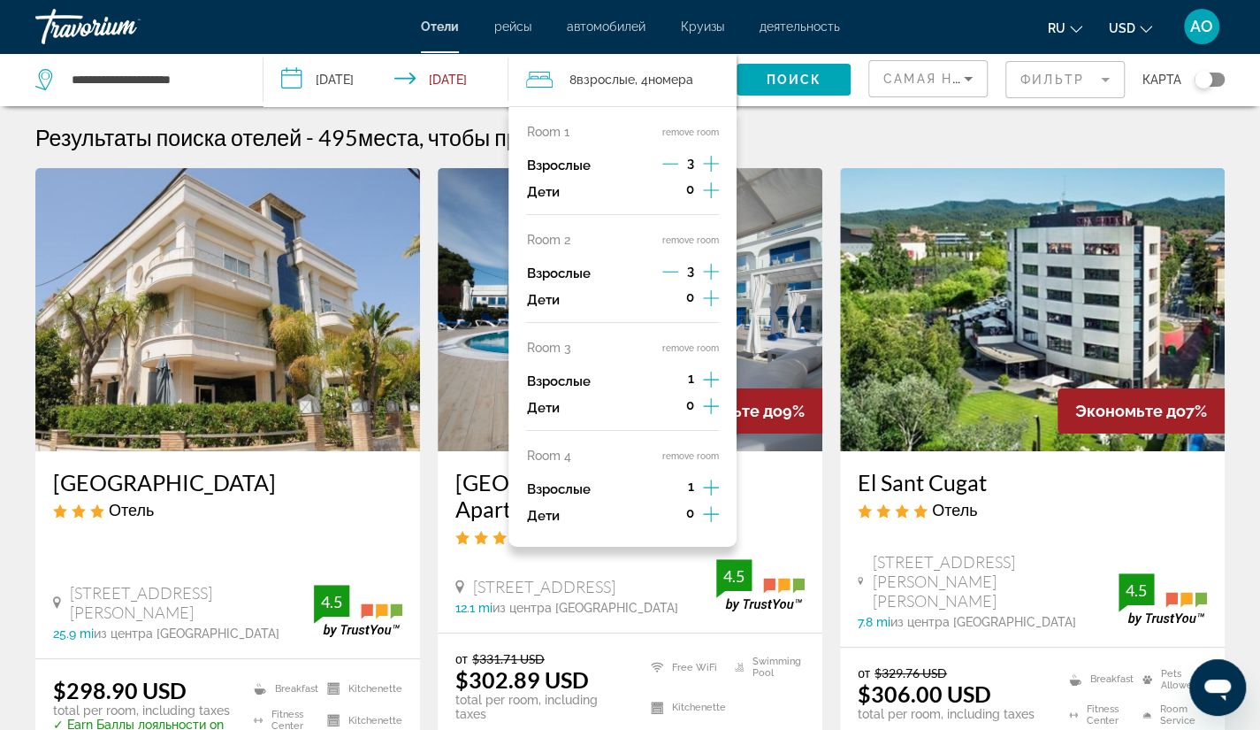
click at [541, 455] on p "Room 4" at bounding box center [548, 455] width 44 height 14
click at [685, 452] on button "remove room" at bounding box center [690, 455] width 57 height 11
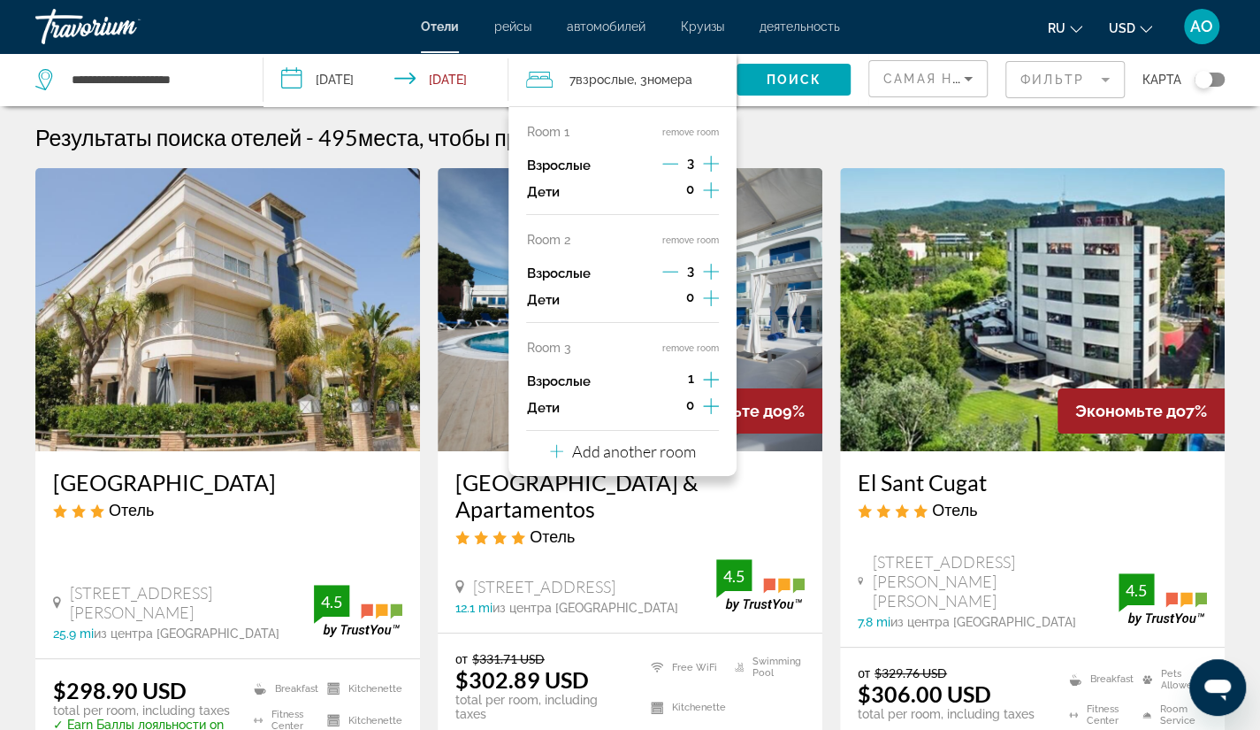
click at [681, 346] on button "remove room" at bounding box center [690, 347] width 57 height 11
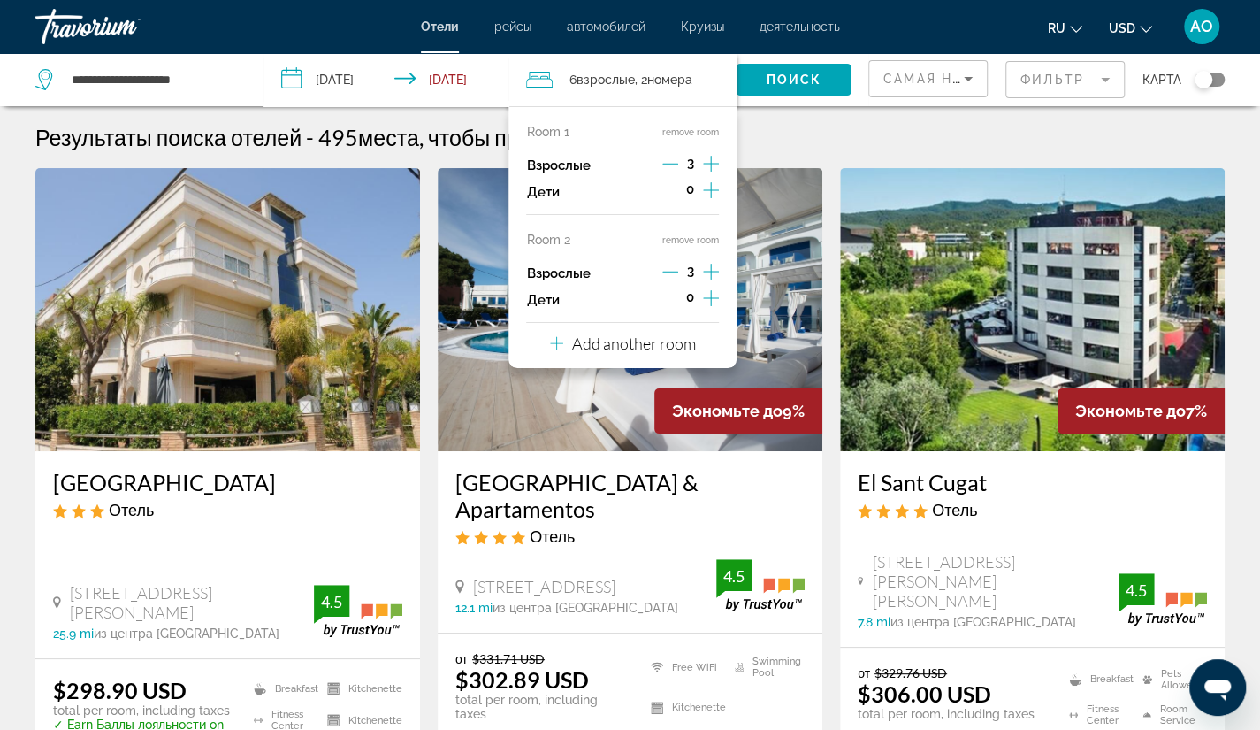
click at [786, 360] on img "Main content" at bounding box center [630, 309] width 385 height 283
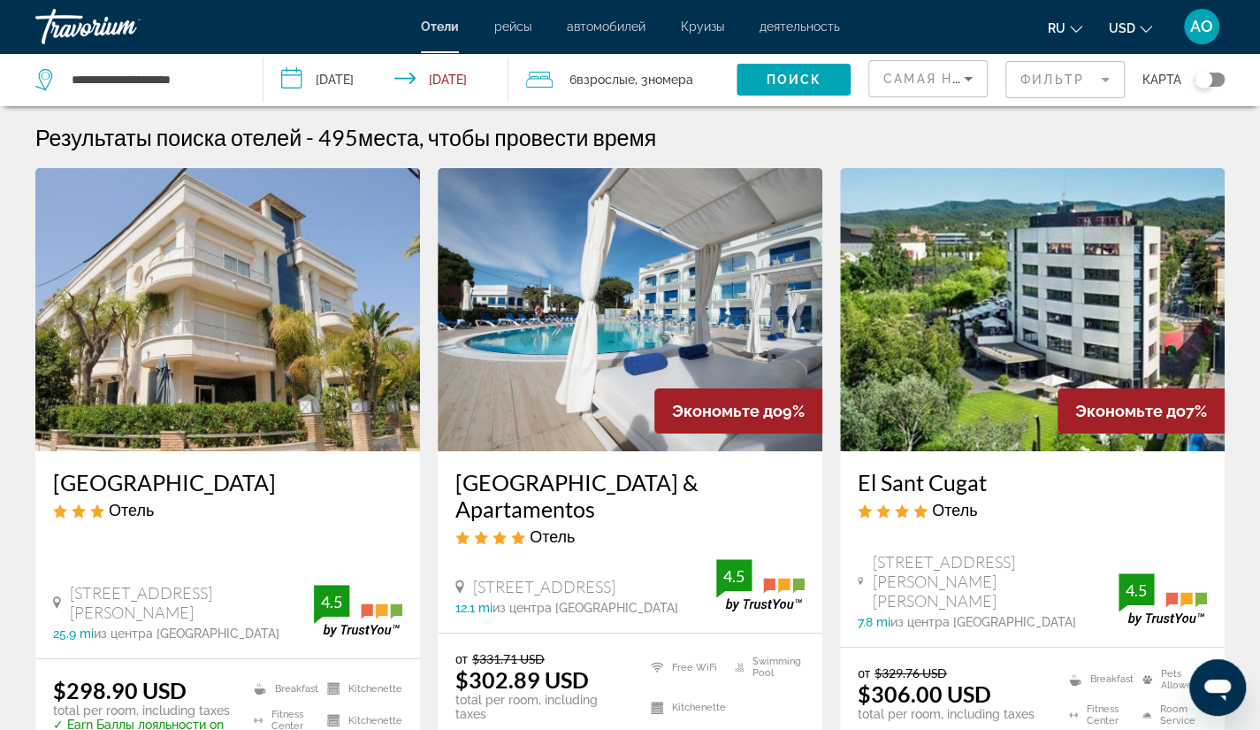
click at [672, 77] on span "номера" at bounding box center [669, 80] width 45 height 14
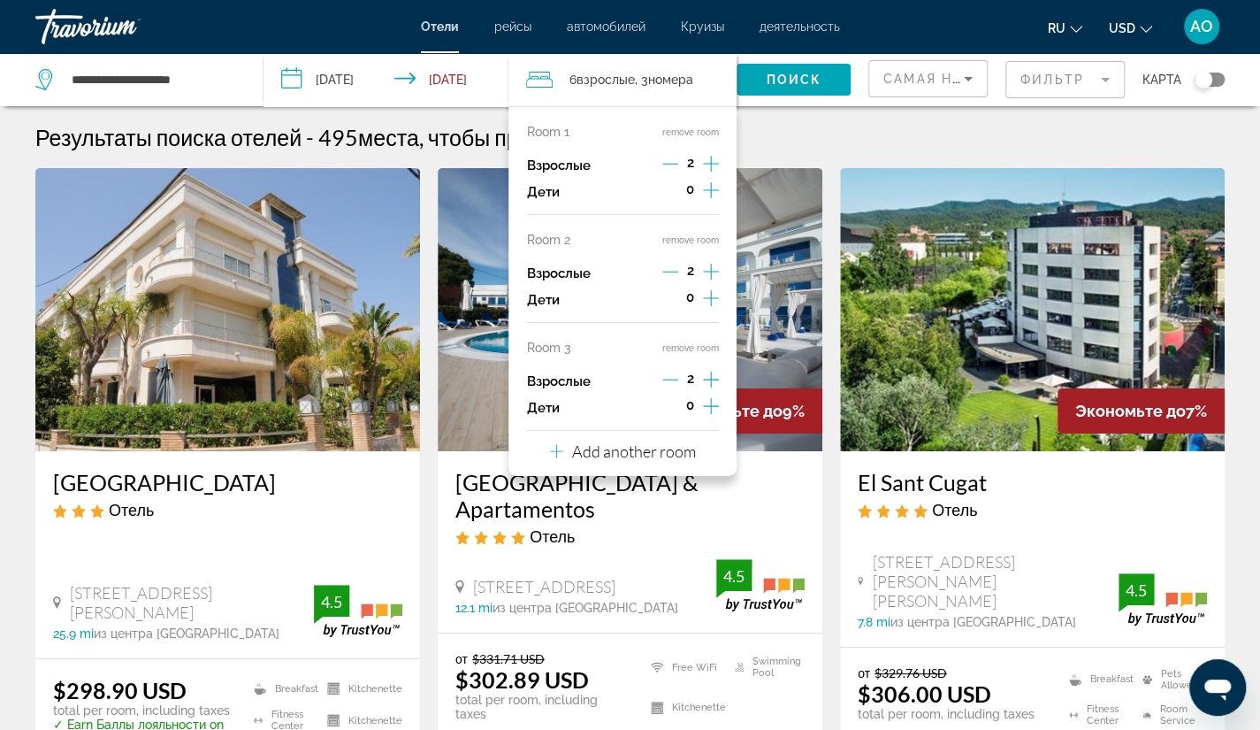
click at [707, 163] on icon "Increment adults" at bounding box center [711, 164] width 16 height 16
click at [709, 267] on icon "Increment adults" at bounding box center [711, 271] width 16 height 21
click at [693, 352] on button "remove room" at bounding box center [690, 347] width 57 height 11
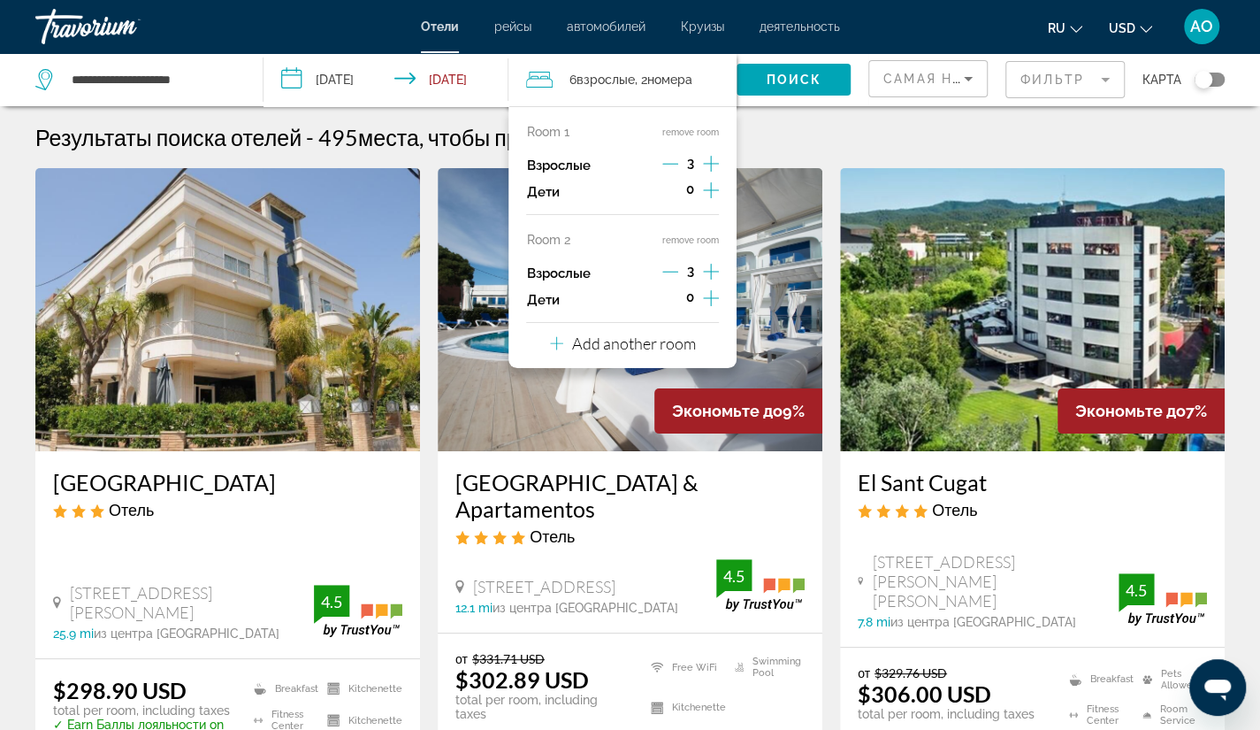
click at [543, 395] on img "Main content" at bounding box center [630, 309] width 385 height 283
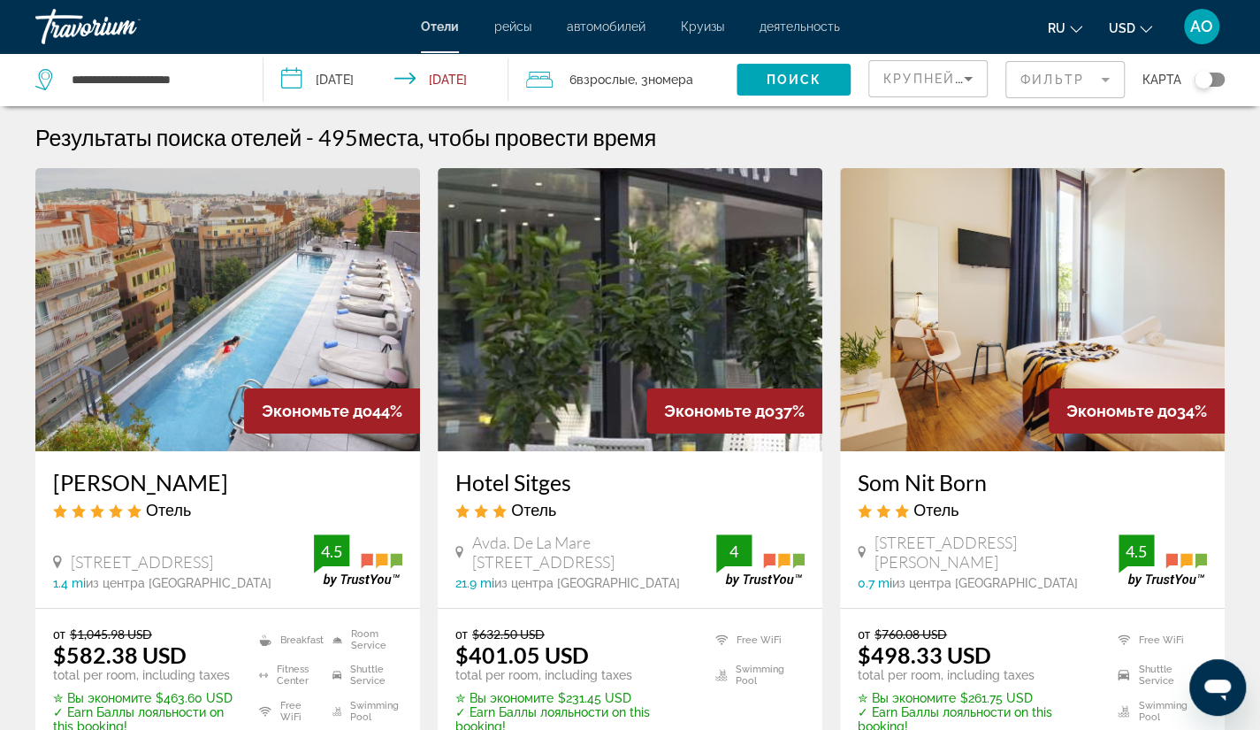
click at [672, 80] on span "номера" at bounding box center [669, 80] width 45 height 14
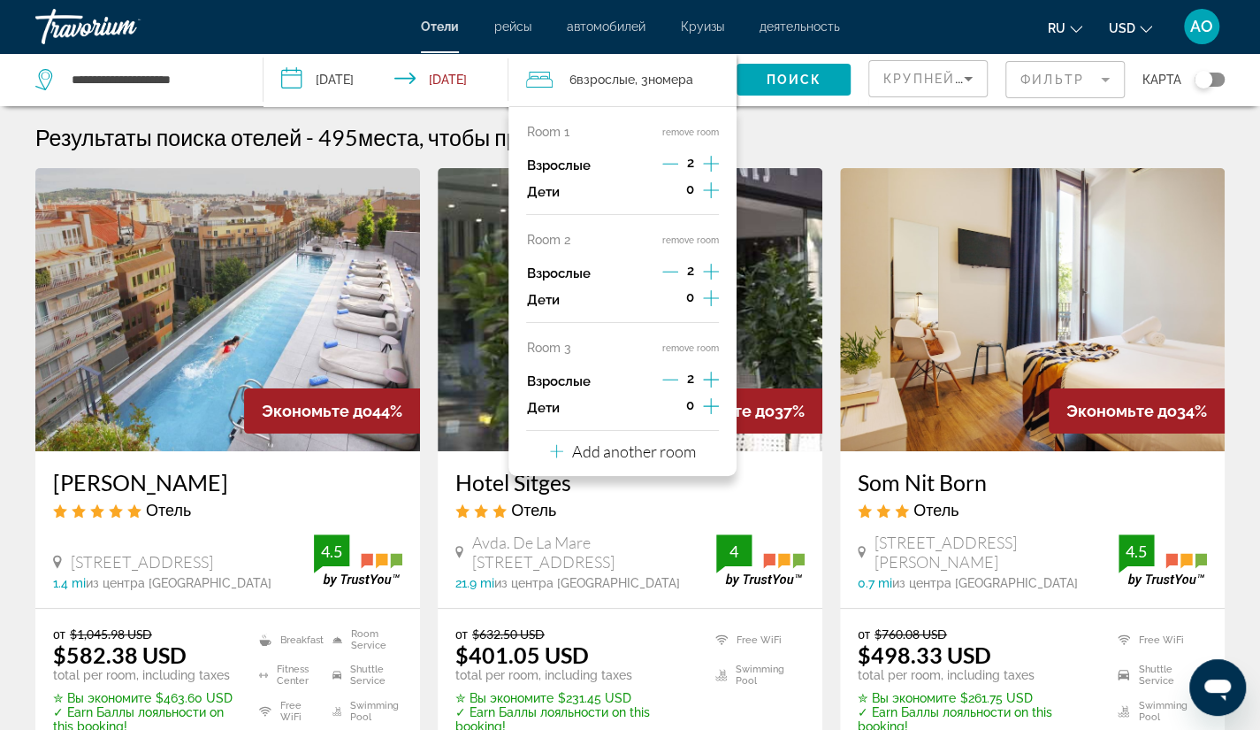
click at [696, 350] on button "remove room" at bounding box center [690, 347] width 57 height 11
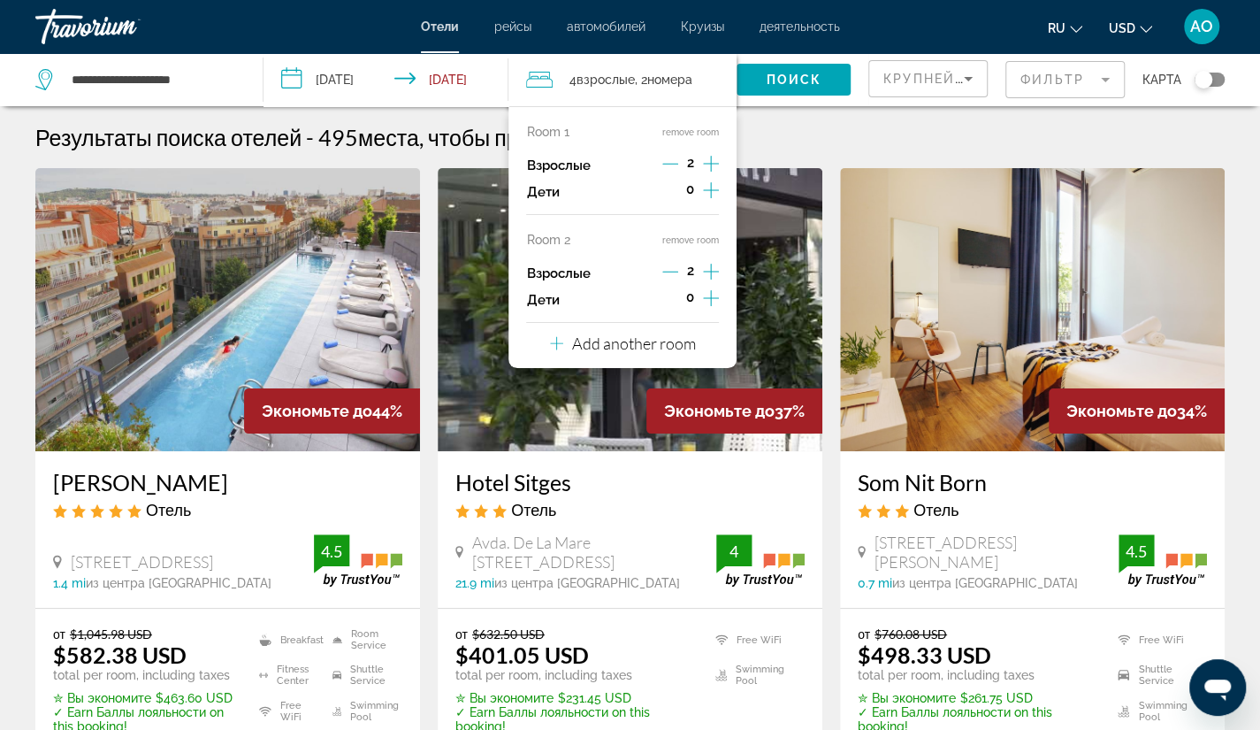
click at [715, 271] on icon "Increment adults" at bounding box center [711, 272] width 16 height 16
click at [708, 165] on icon "Increment adults" at bounding box center [711, 163] width 16 height 21
click at [789, 82] on span "Поиск" at bounding box center [794, 80] width 56 height 14
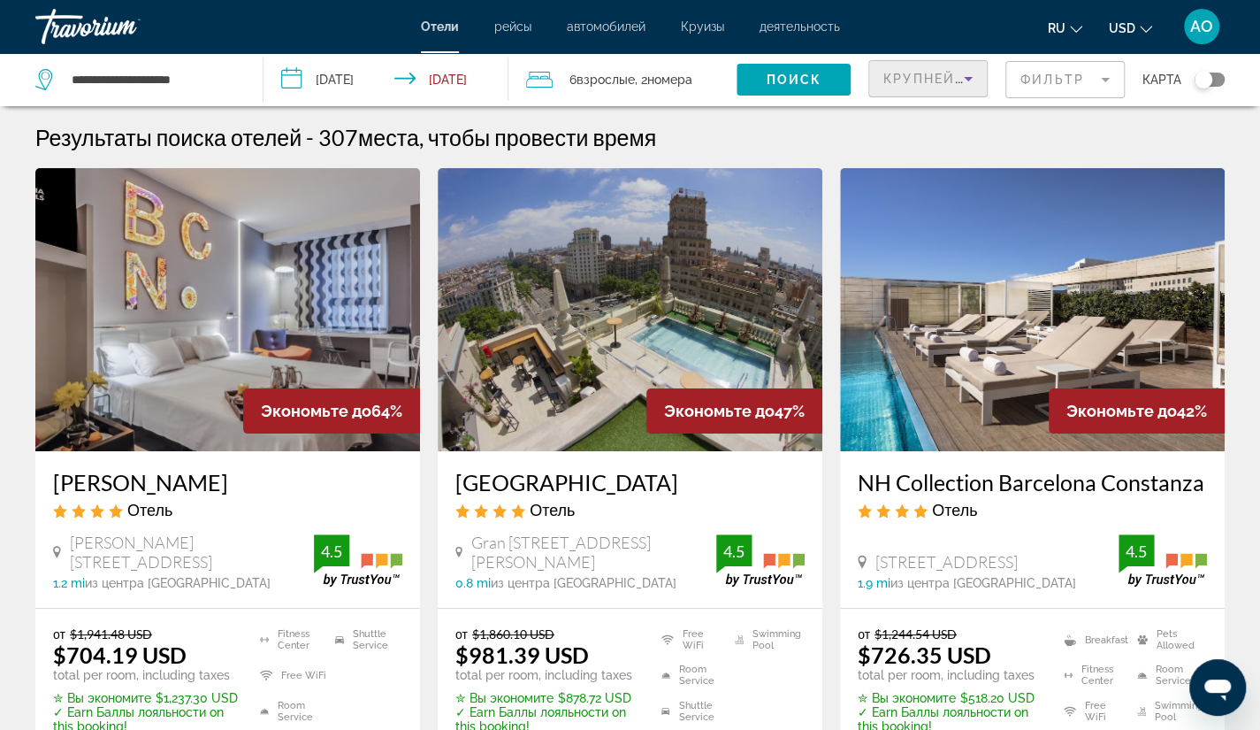
click at [923, 82] on span "Крупнейшие сбережения" at bounding box center [990, 79] width 215 height 14
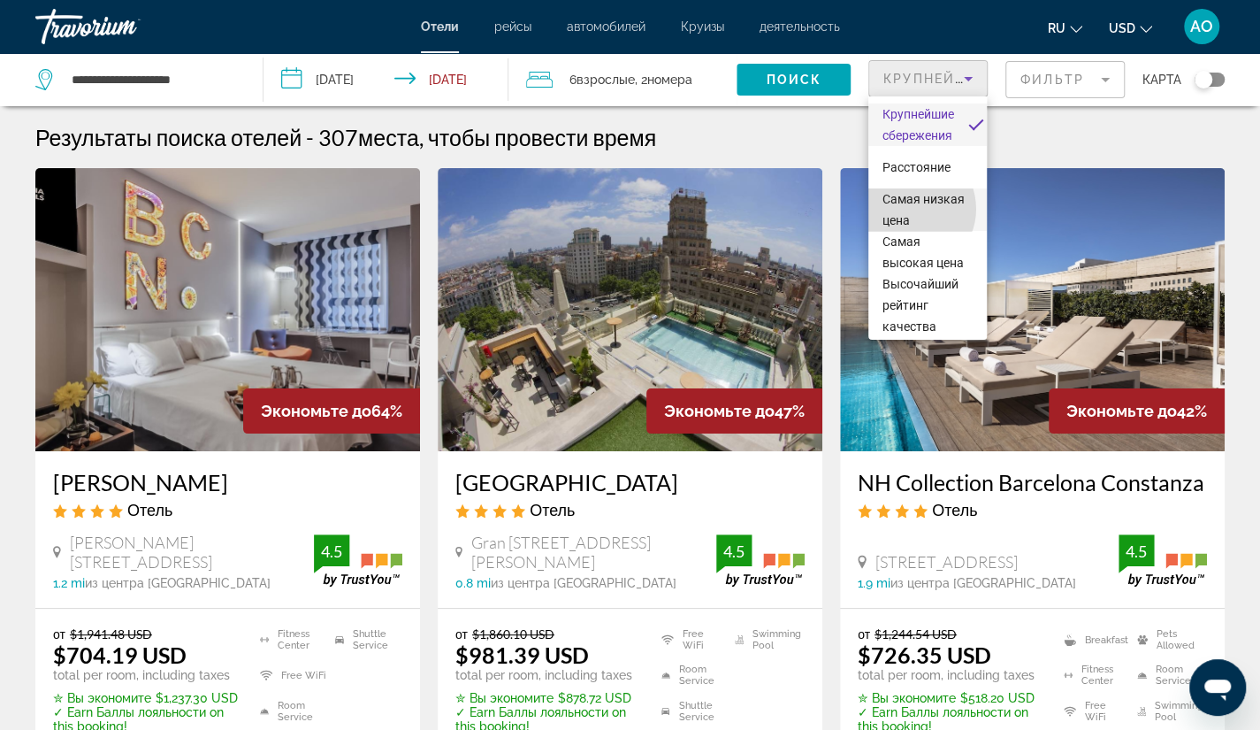
click at [908, 209] on span "Самая низкая цена" at bounding box center [928, 209] width 90 height 42
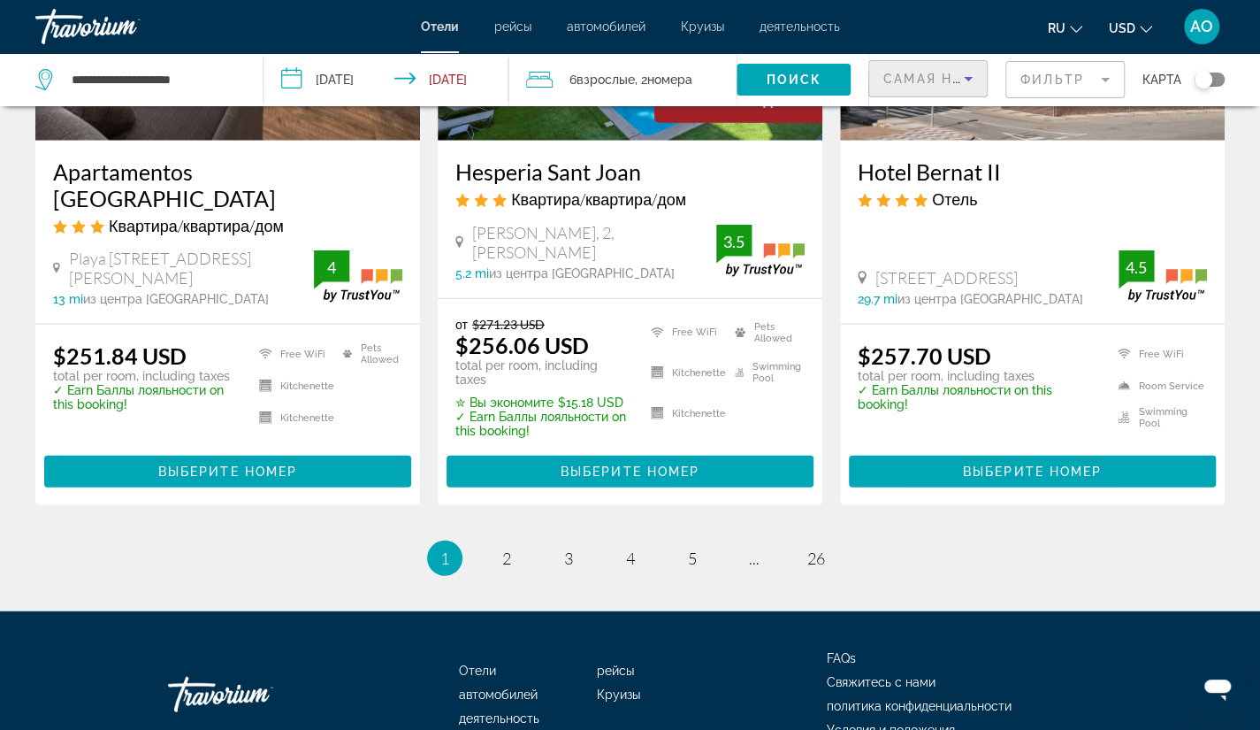
scroll to position [2422, 0]
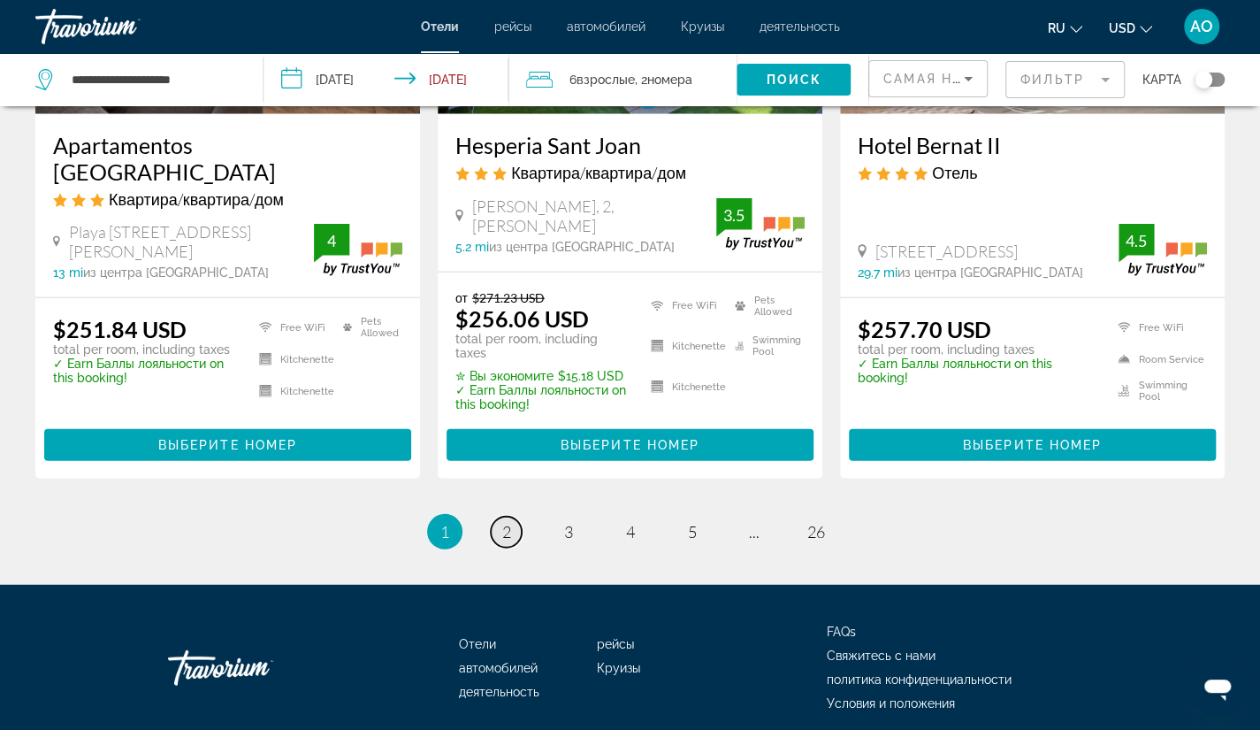
click at [509, 522] on span "2" at bounding box center [506, 531] width 9 height 19
